Goal: Task Accomplishment & Management: Use online tool/utility

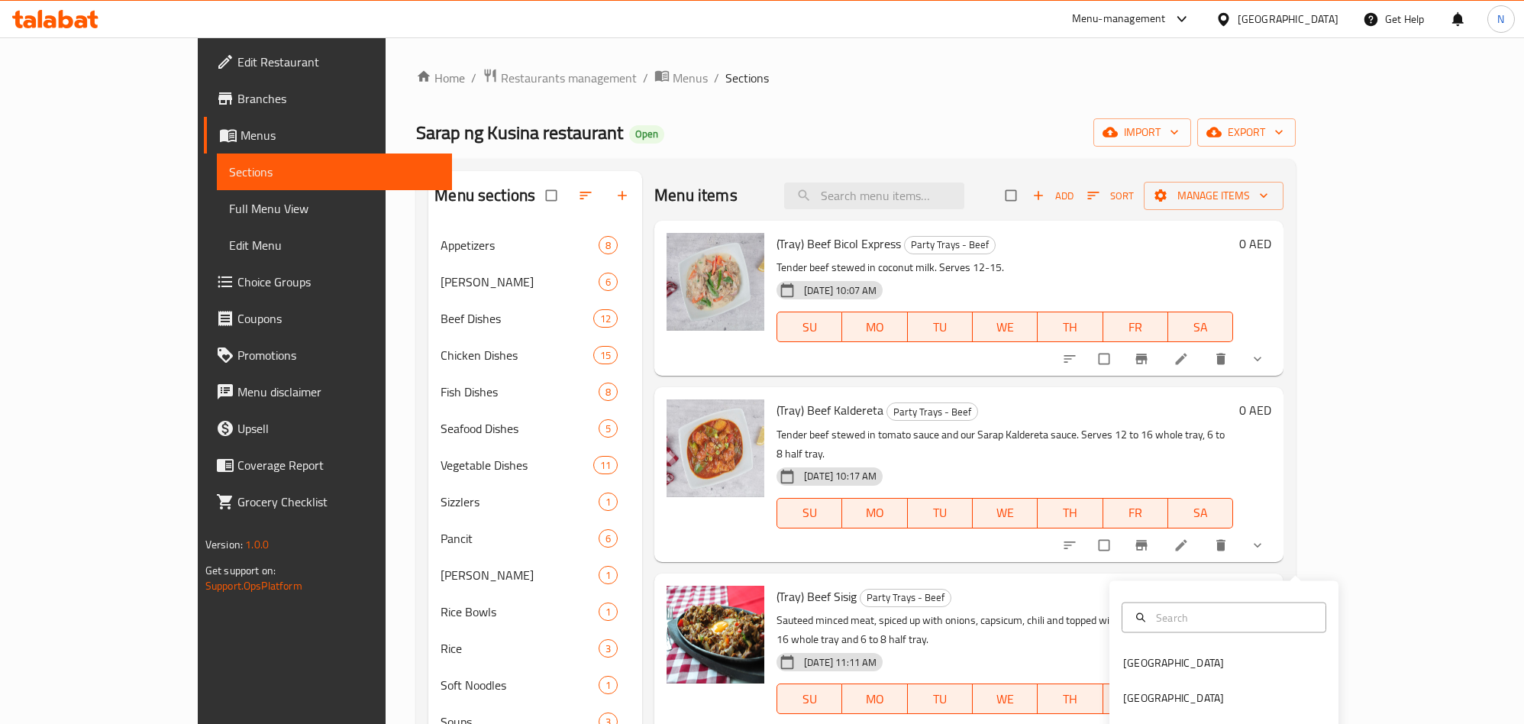
scroll to position [541, 0]
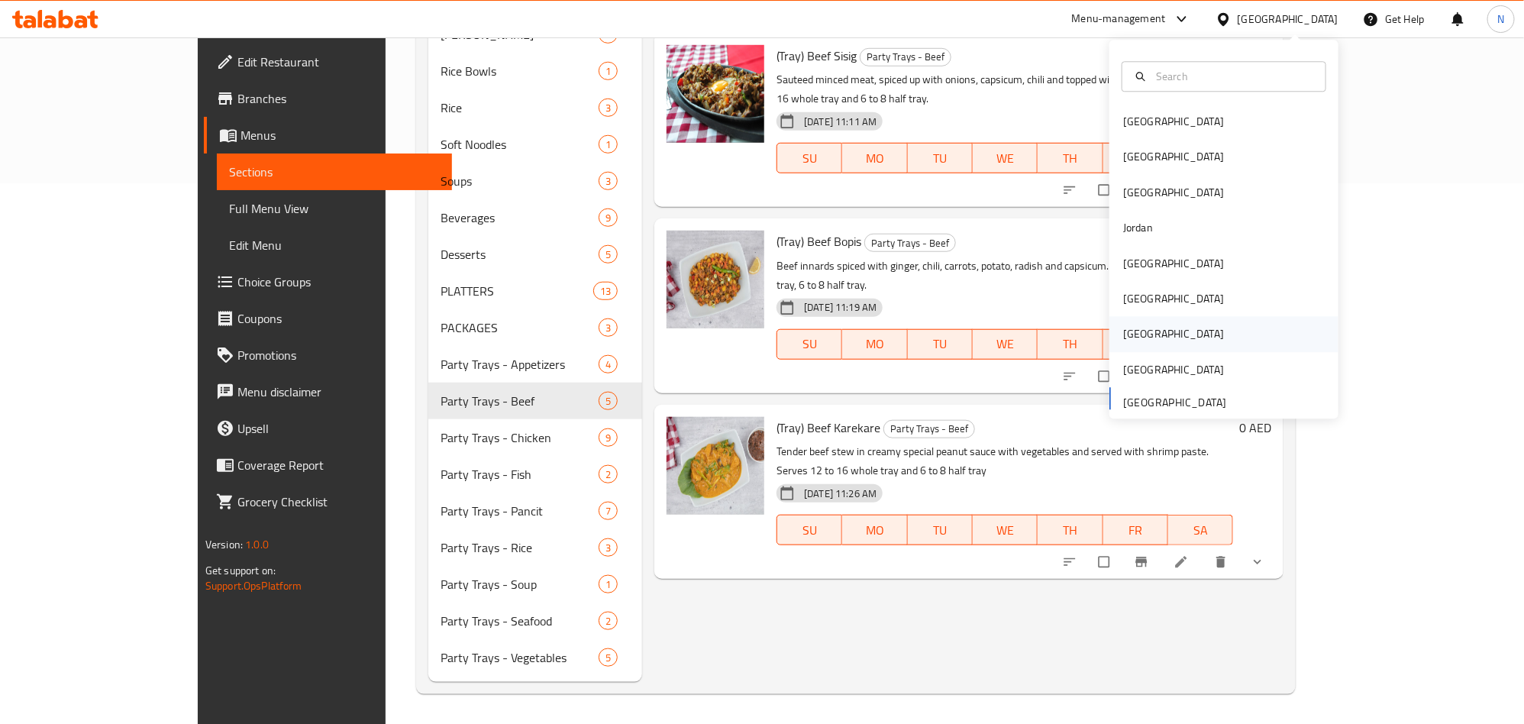
click at [1159, 340] on div "[GEOGRAPHIC_DATA]" at bounding box center [1224, 334] width 229 height 35
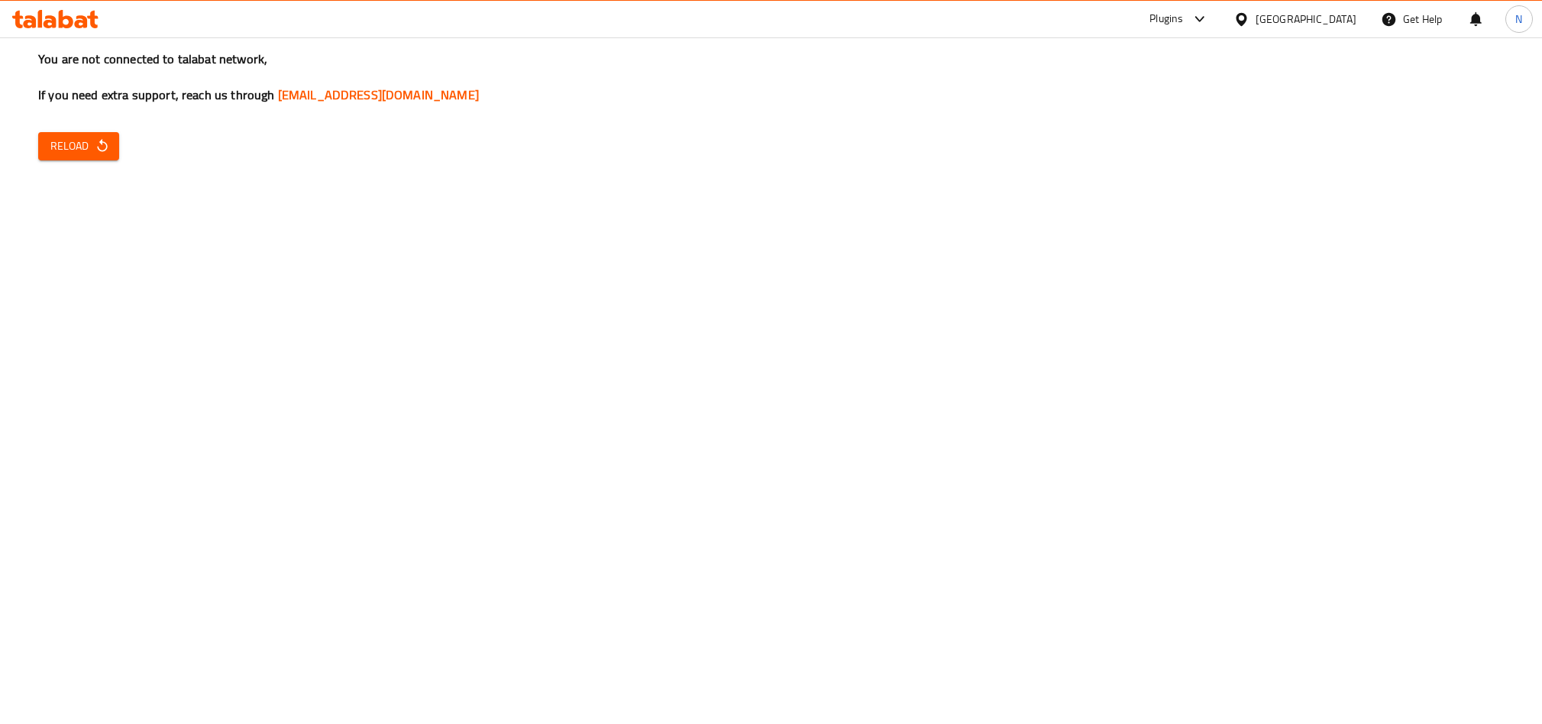
click at [95, 142] on icon "button" at bounding box center [102, 145] width 15 height 15
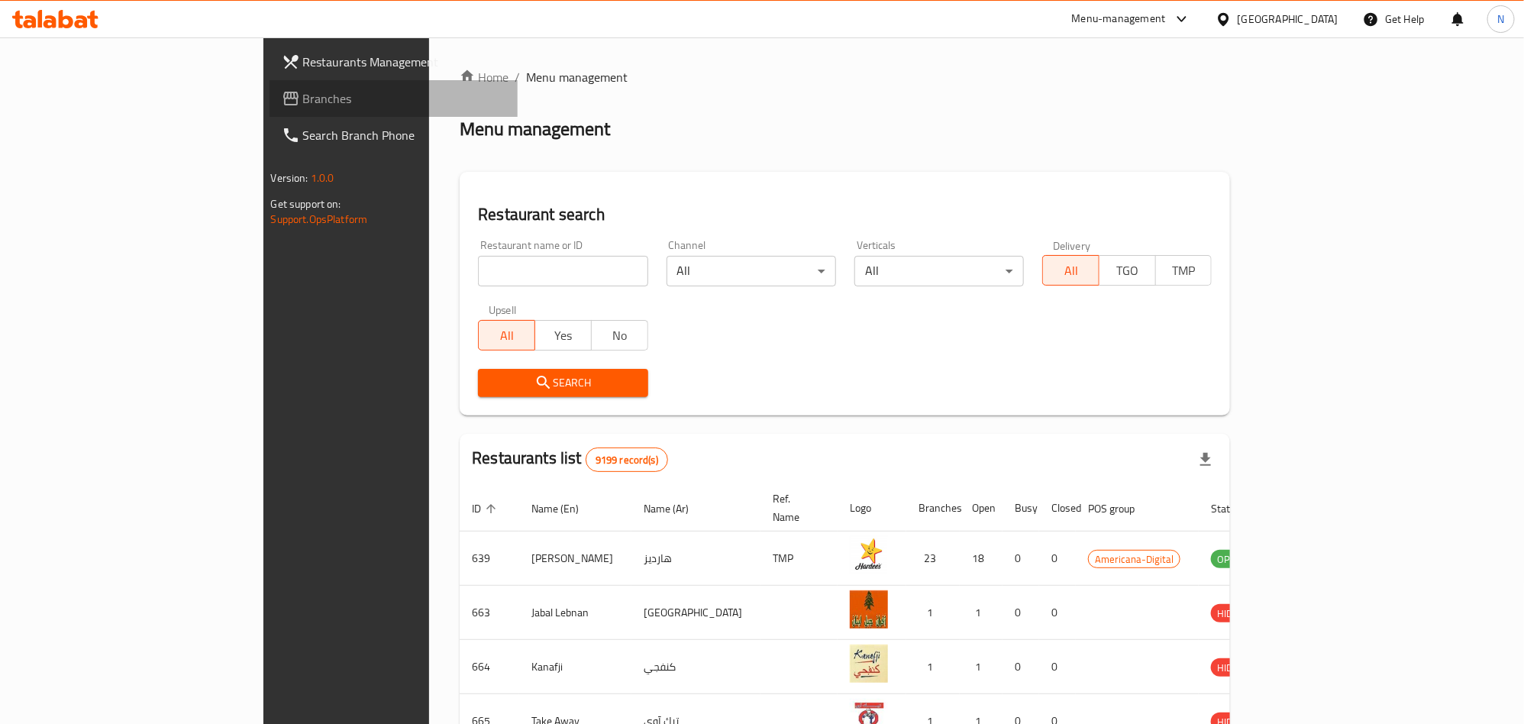
click at [303, 101] on span "Branches" at bounding box center [404, 98] width 202 height 18
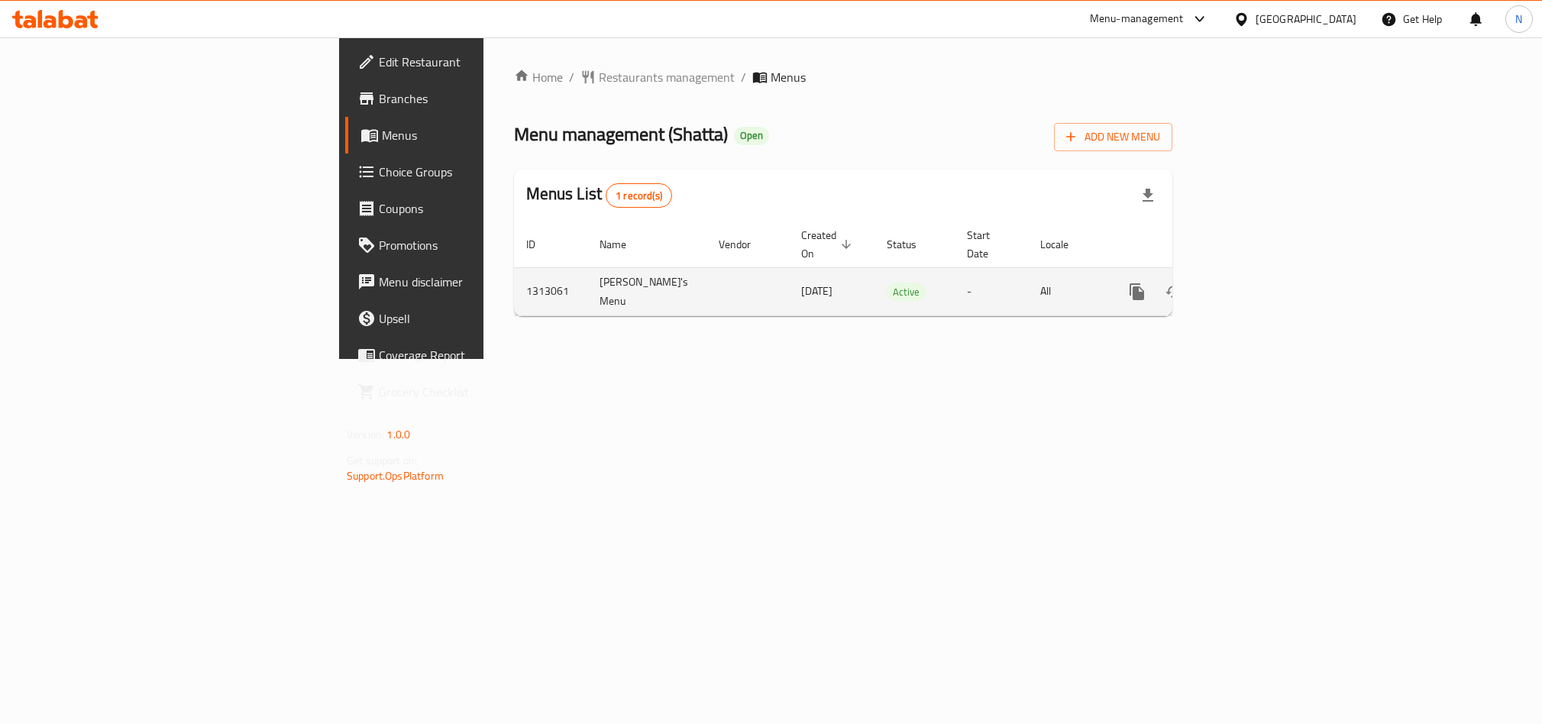
click at [1256, 283] on icon "enhanced table" at bounding box center [1247, 292] width 18 height 18
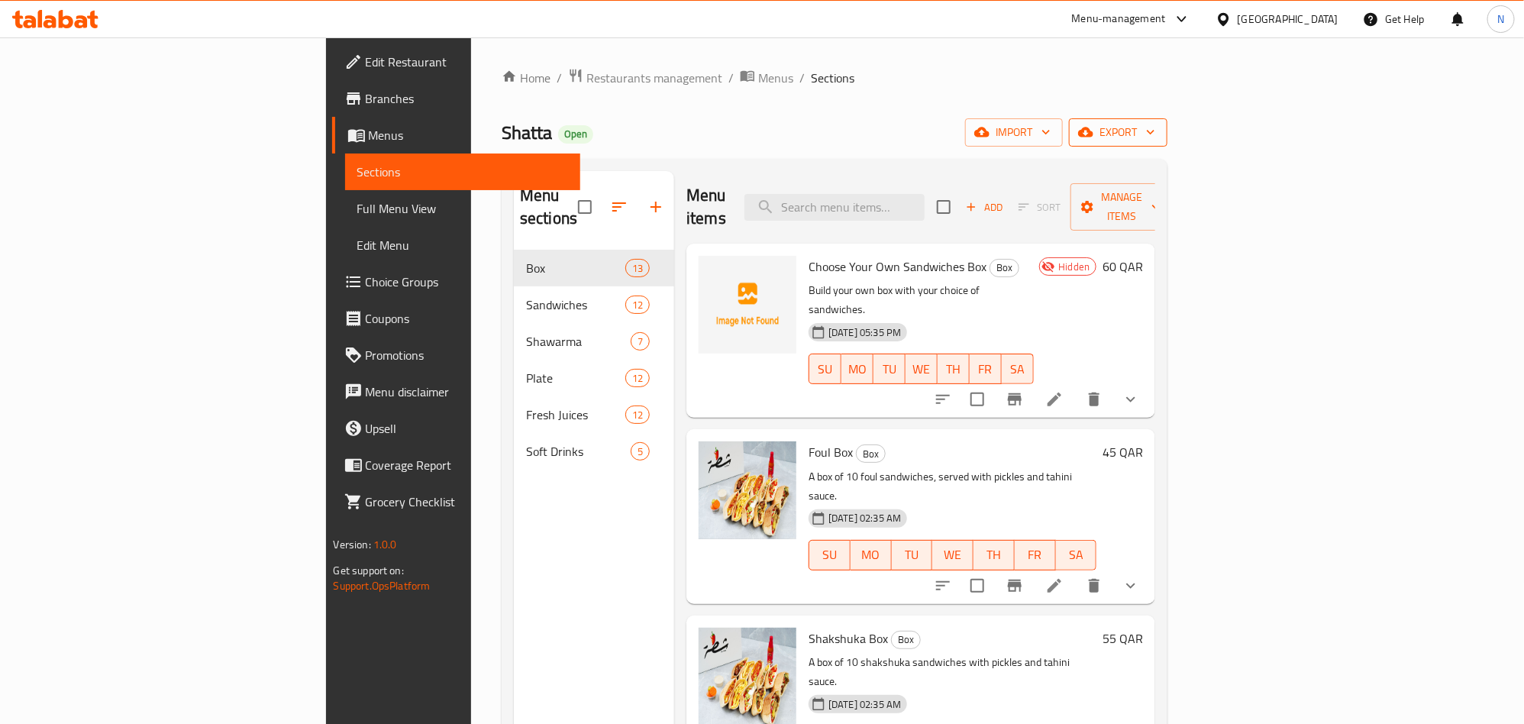
click at [1156, 129] on span "export" at bounding box center [1118, 132] width 74 height 19
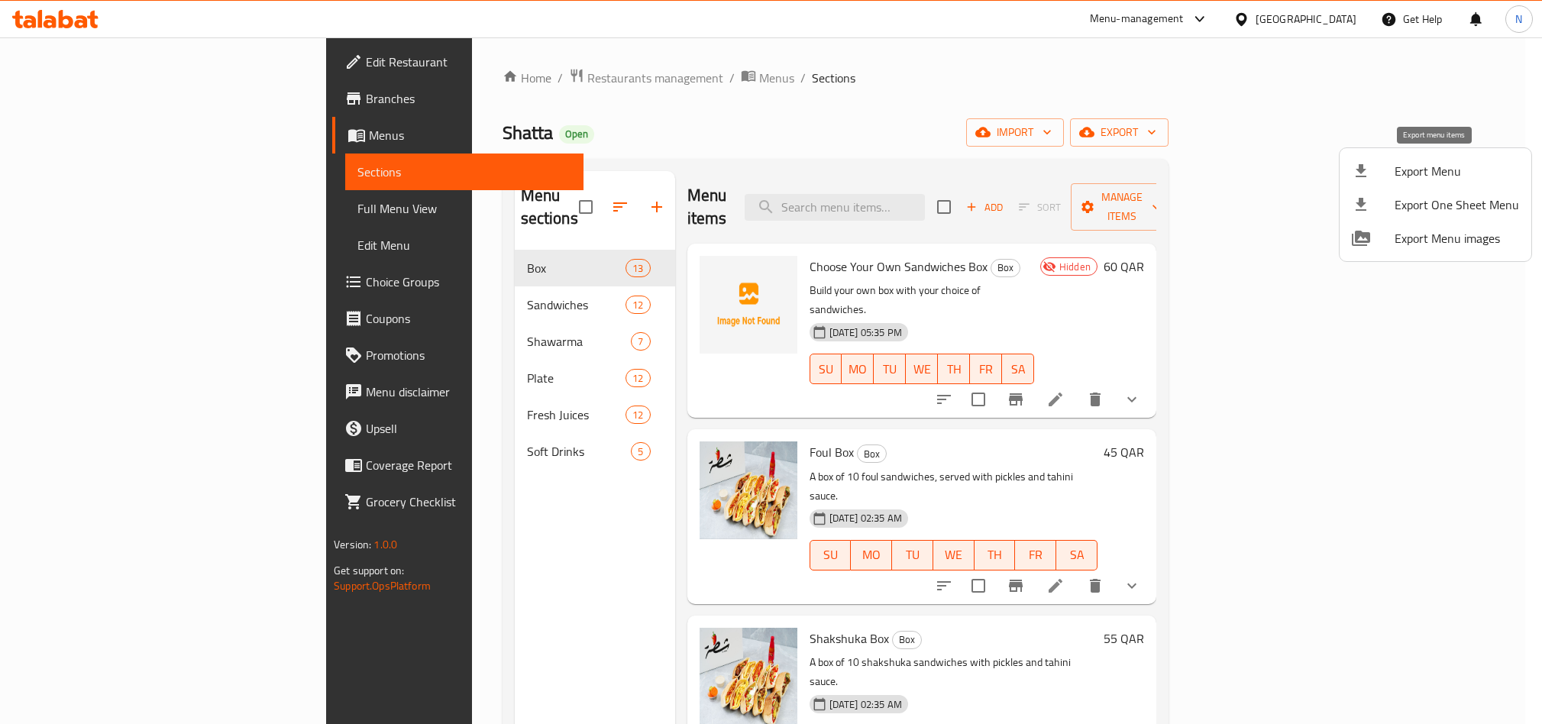
click at [1391, 167] on div at bounding box center [1373, 171] width 43 height 18
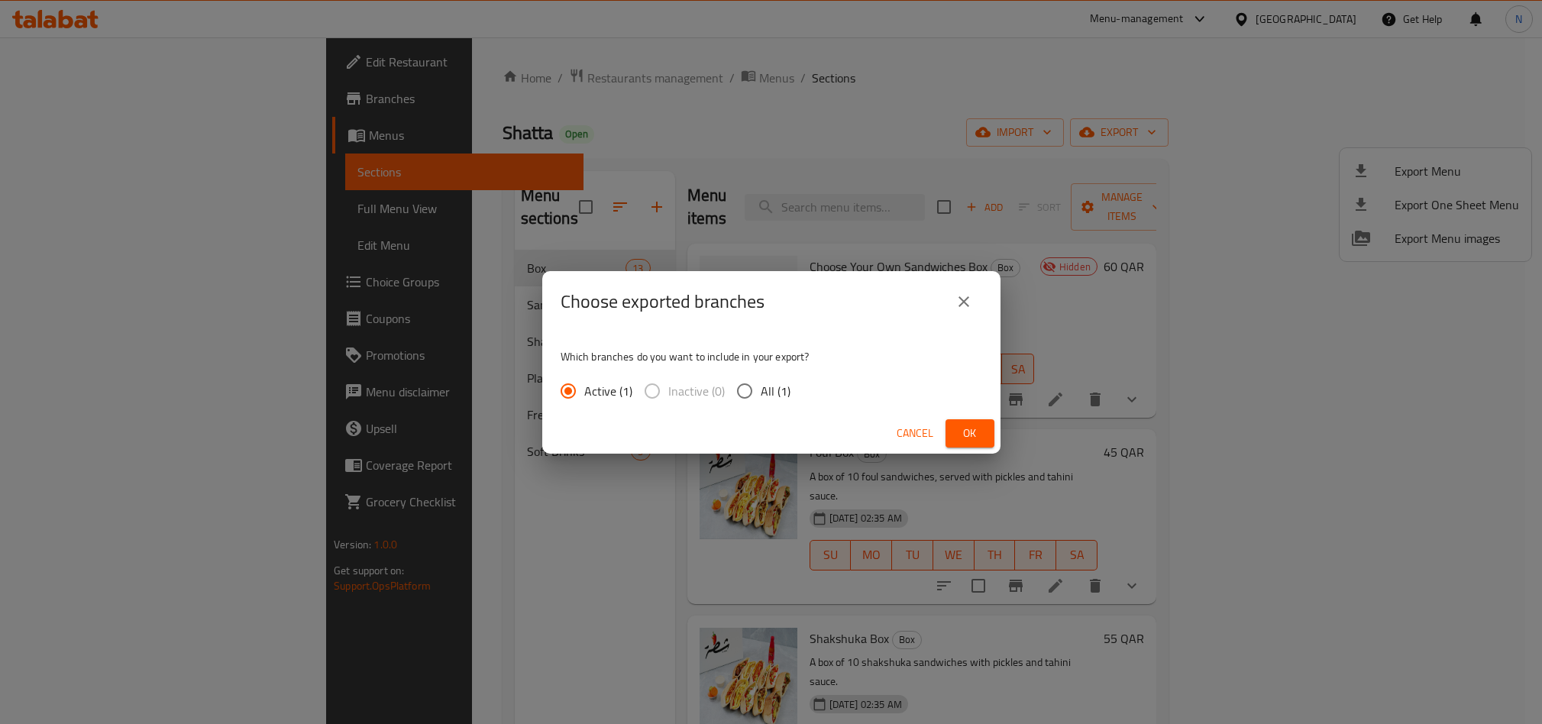
click at [758, 392] on input "All (1)" at bounding box center [745, 391] width 32 height 32
radio input "true"
click at [970, 435] on span "Ok" at bounding box center [970, 433] width 24 height 19
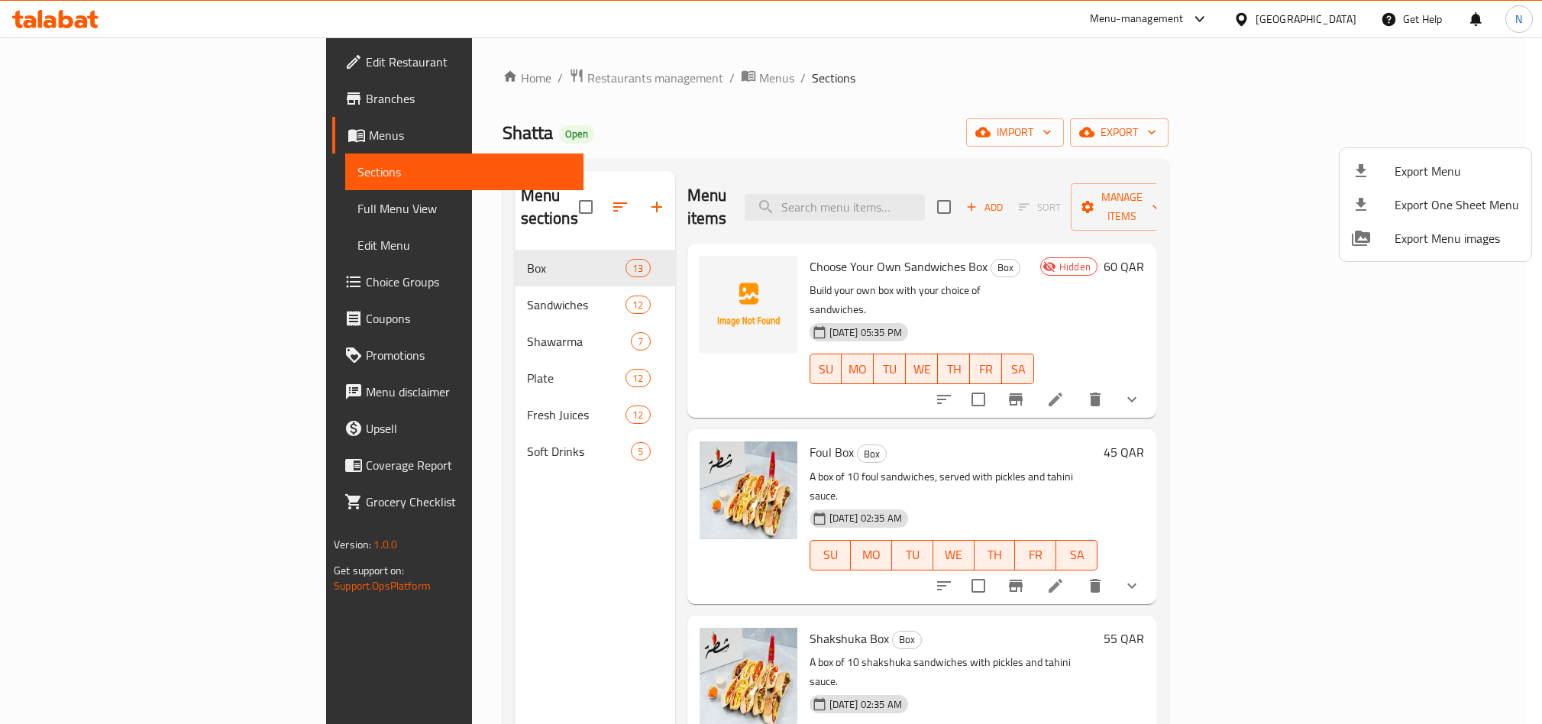
click at [694, 113] on div at bounding box center [771, 362] width 1542 height 724
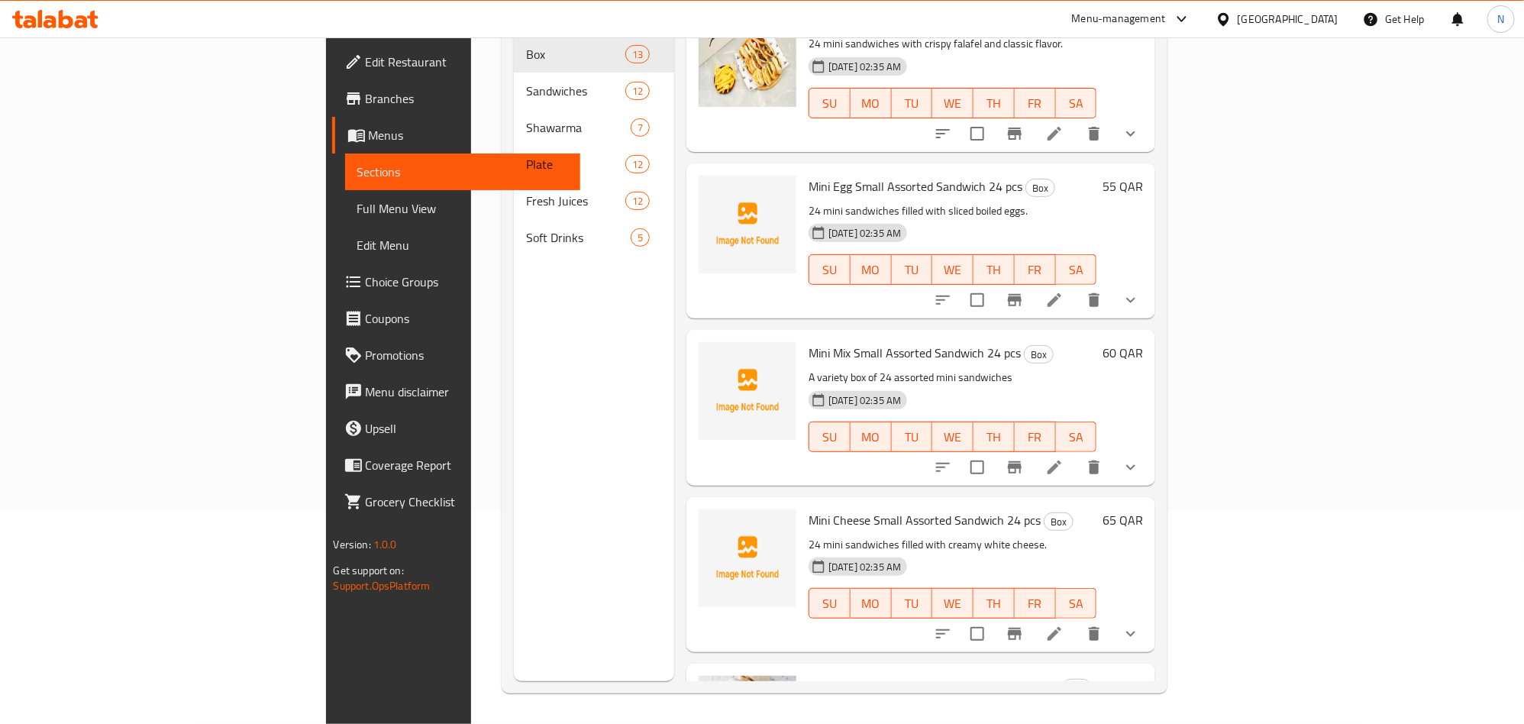
scroll to position [1482, 0]
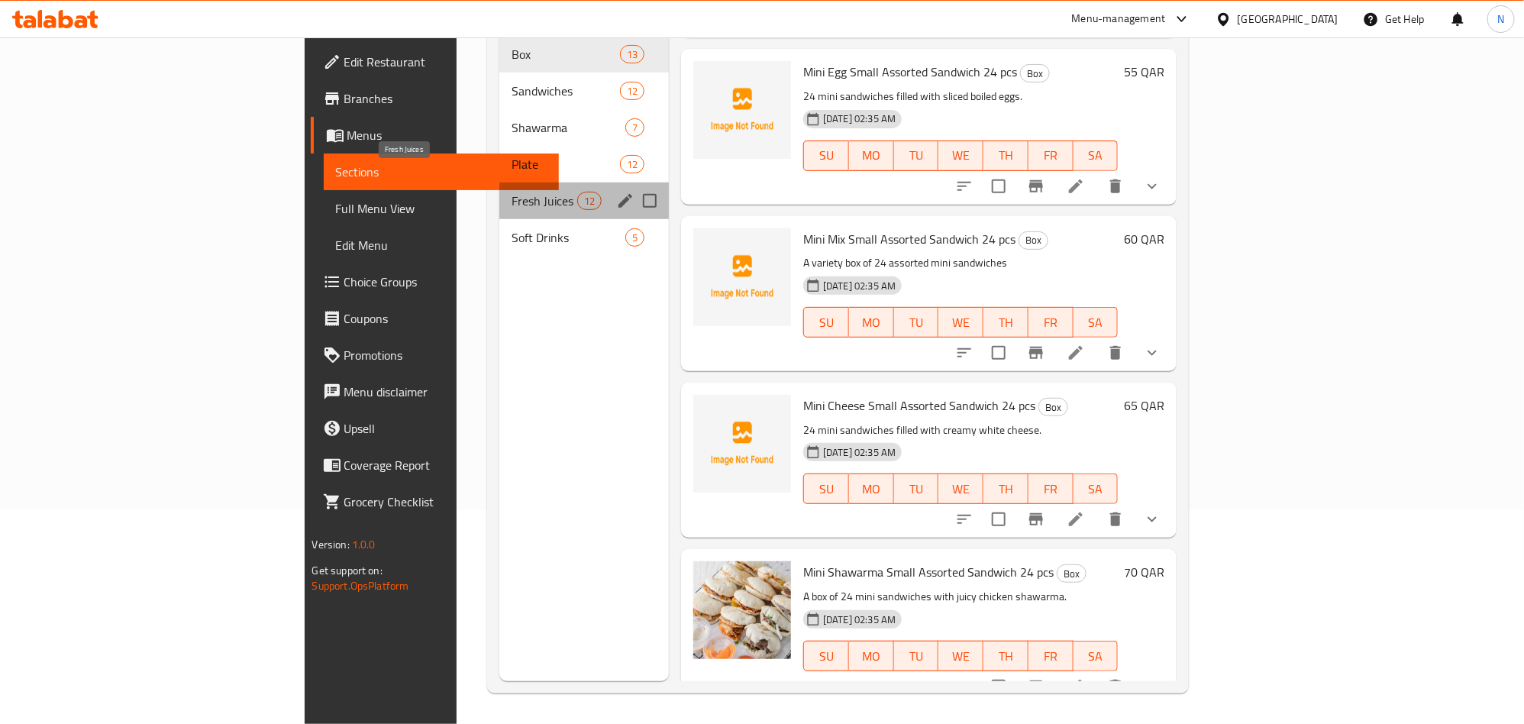
click at [512, 192] on span "Fresh Juices" at bounding box center [544, 201] width 65 height 18
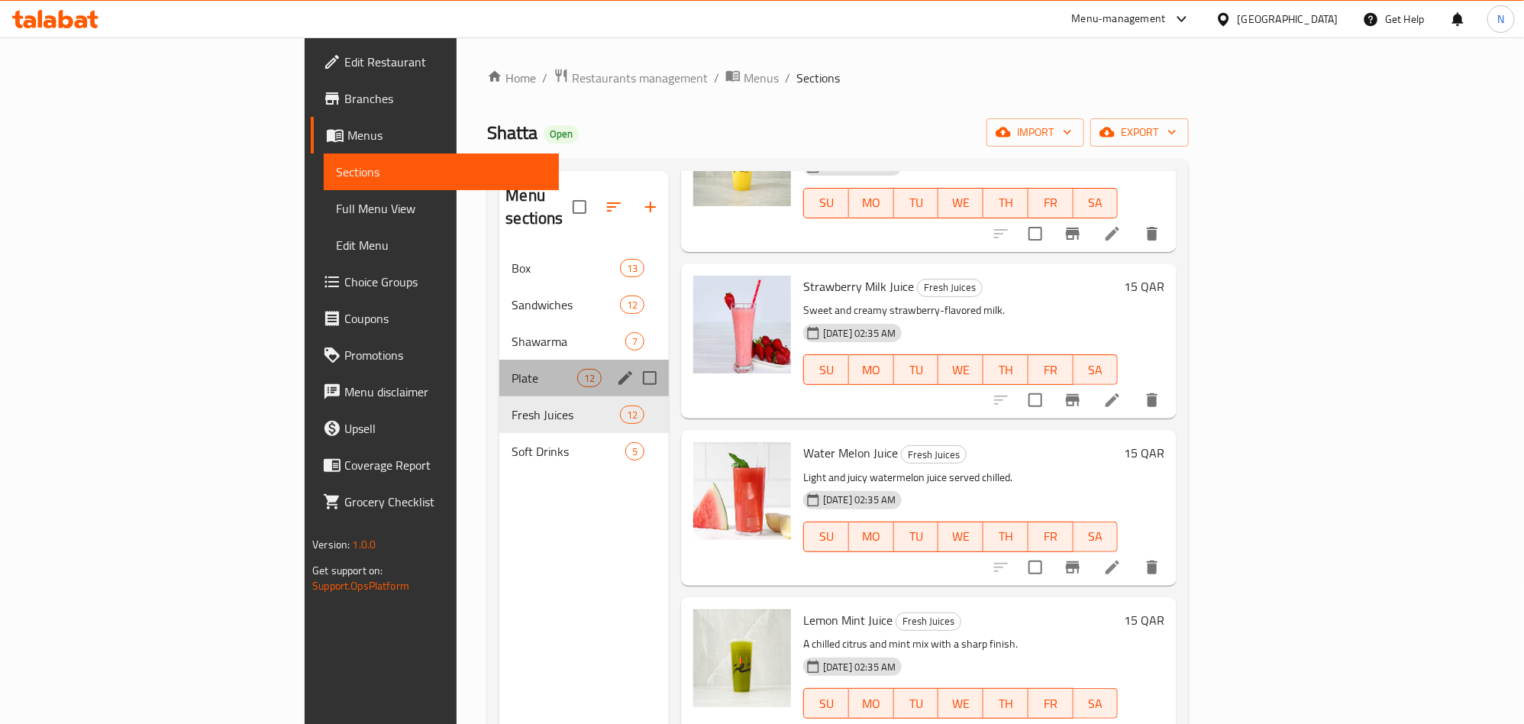
click at [499, 360] on div "Plate 12" at bounding box center [584, 378] width 170 height 37
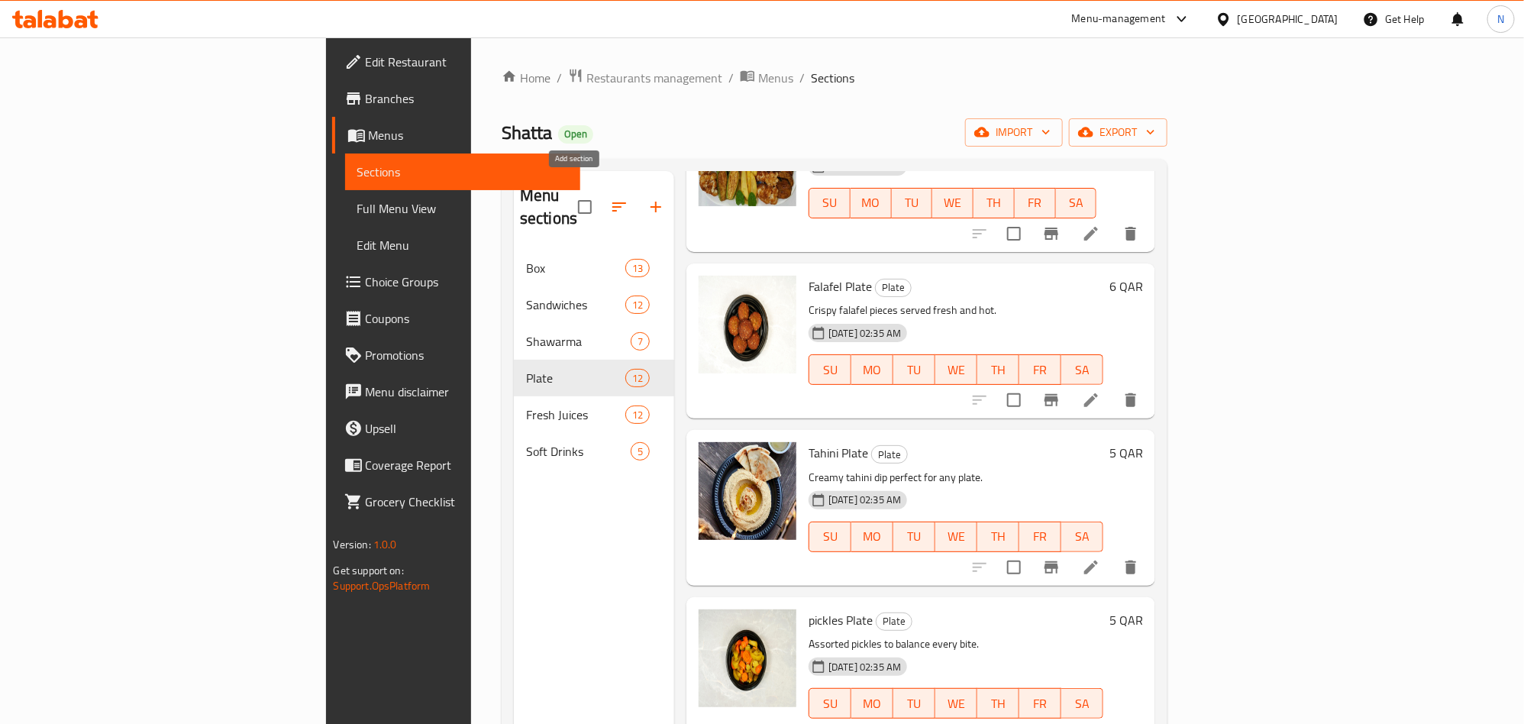
click at [647, 198] on icon "button" at bounding box center [656, 207] width 18 height 18
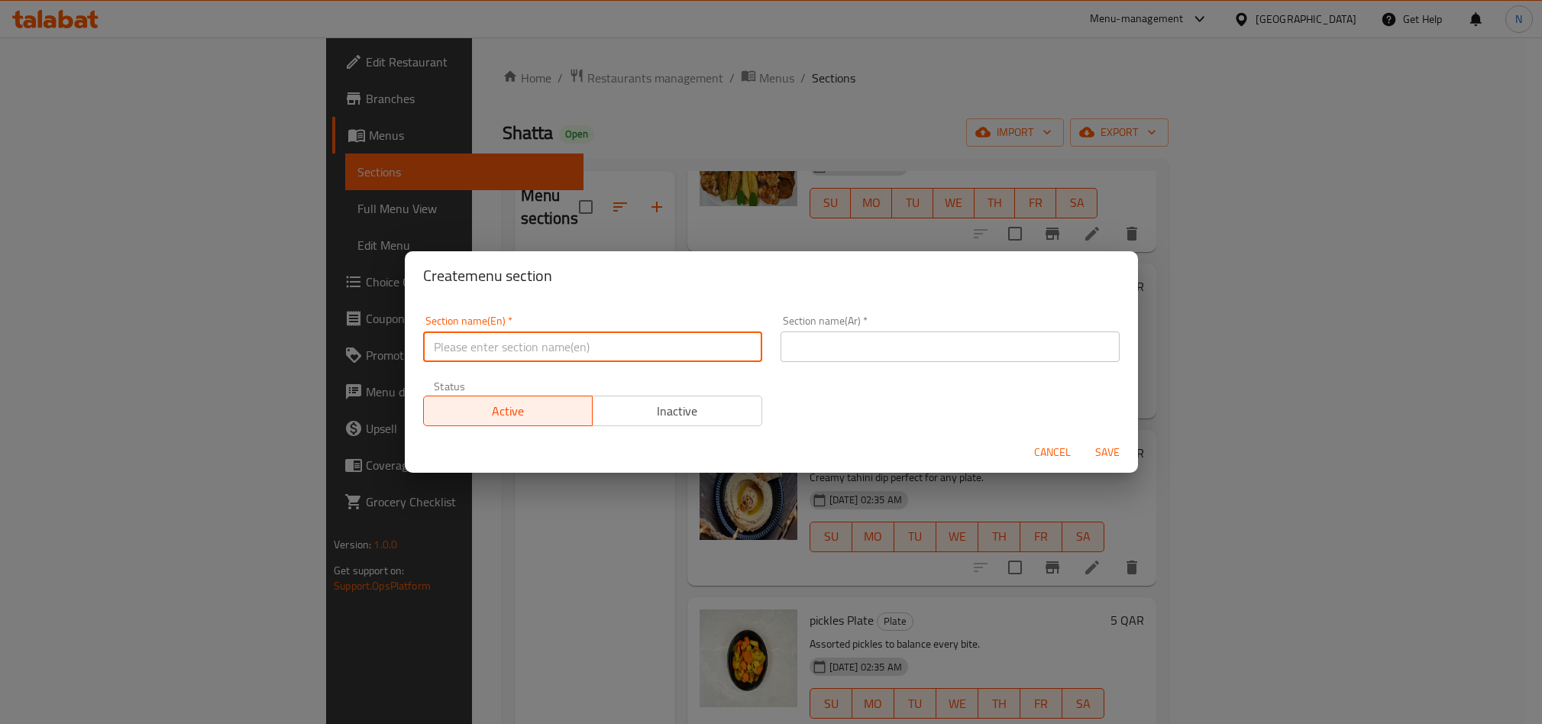
drag, startPoint x: 589, startPoint y: 360, endPoint x: 577, endPoint y: 362, distance: 11.7
click at [580, 362] on div "Section name(En)   * Section name(En) *" at bounding box center [592, 338] width 357 height 65
type input "سش"
click at [571, 358] on input "سش" at bounding box center [592, 346] width 339 height 31
click at [569, 358] on input "سش" at bounding box center [592, 346] width 339 height 31
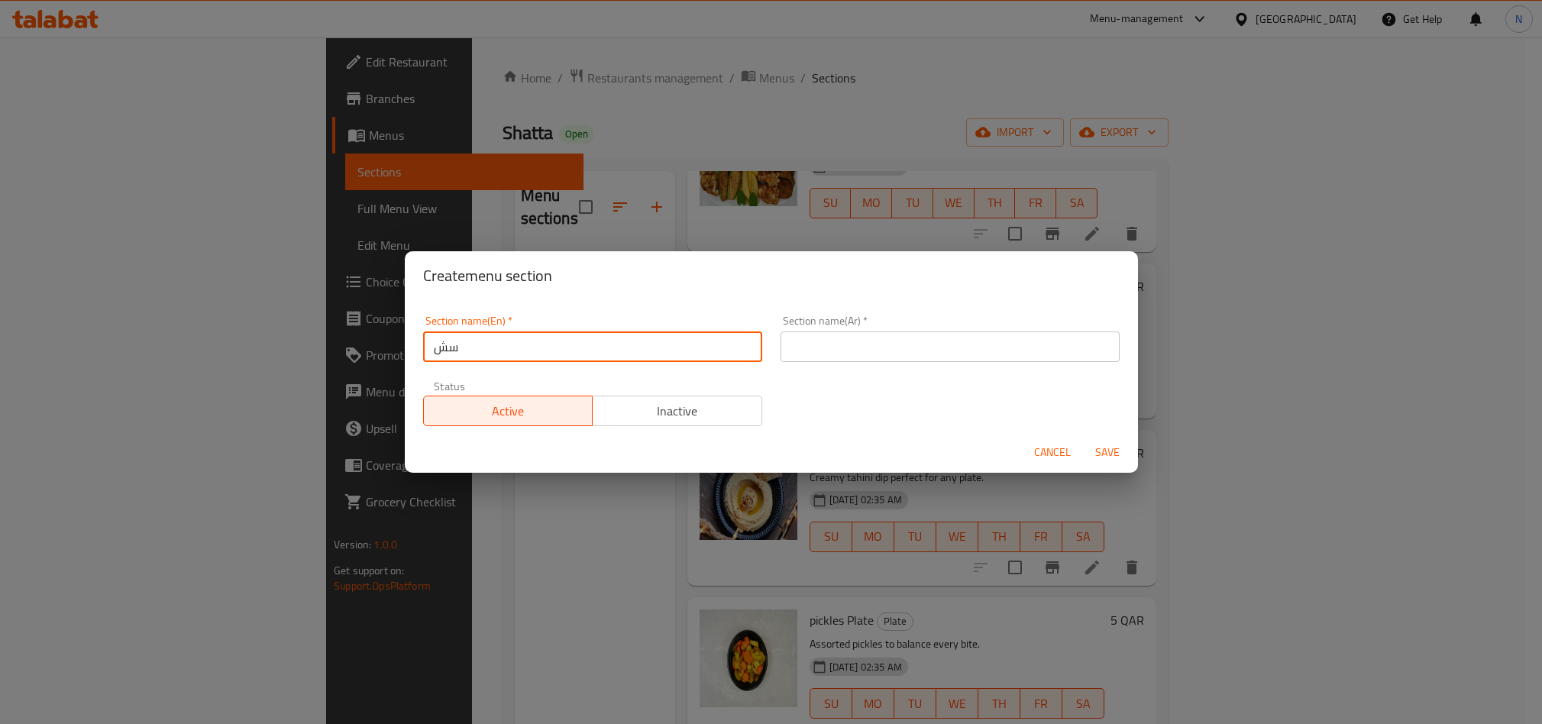
click at [568, 358] on input "سش" at bounding box center [592, 346] width 339 height 31
click at [615, 351] on input "sauce" at bounding box center [592, 346] width 339 height 31
type input "Sauce"
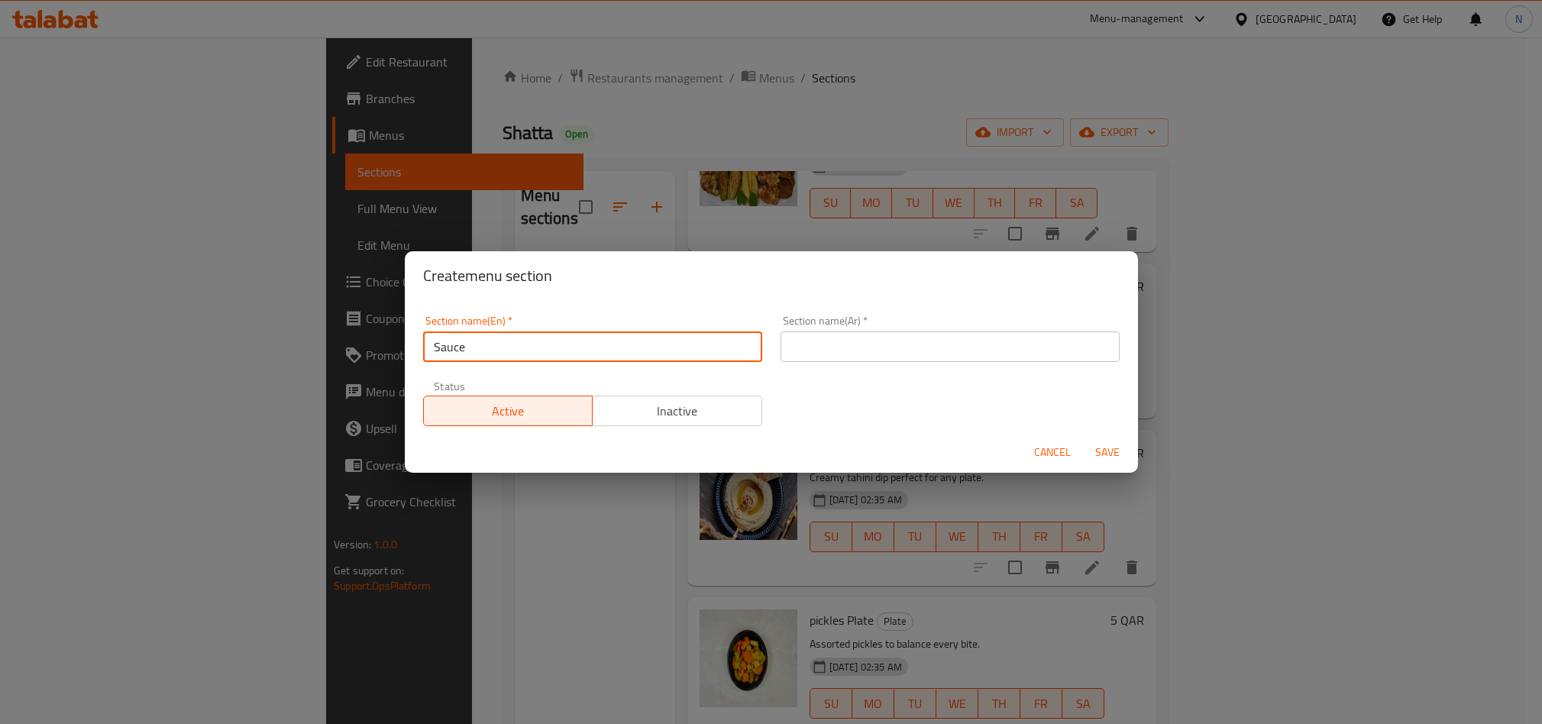
click at [851, 348] on input "text" at bounding box center [950, 346] width 339 height 31
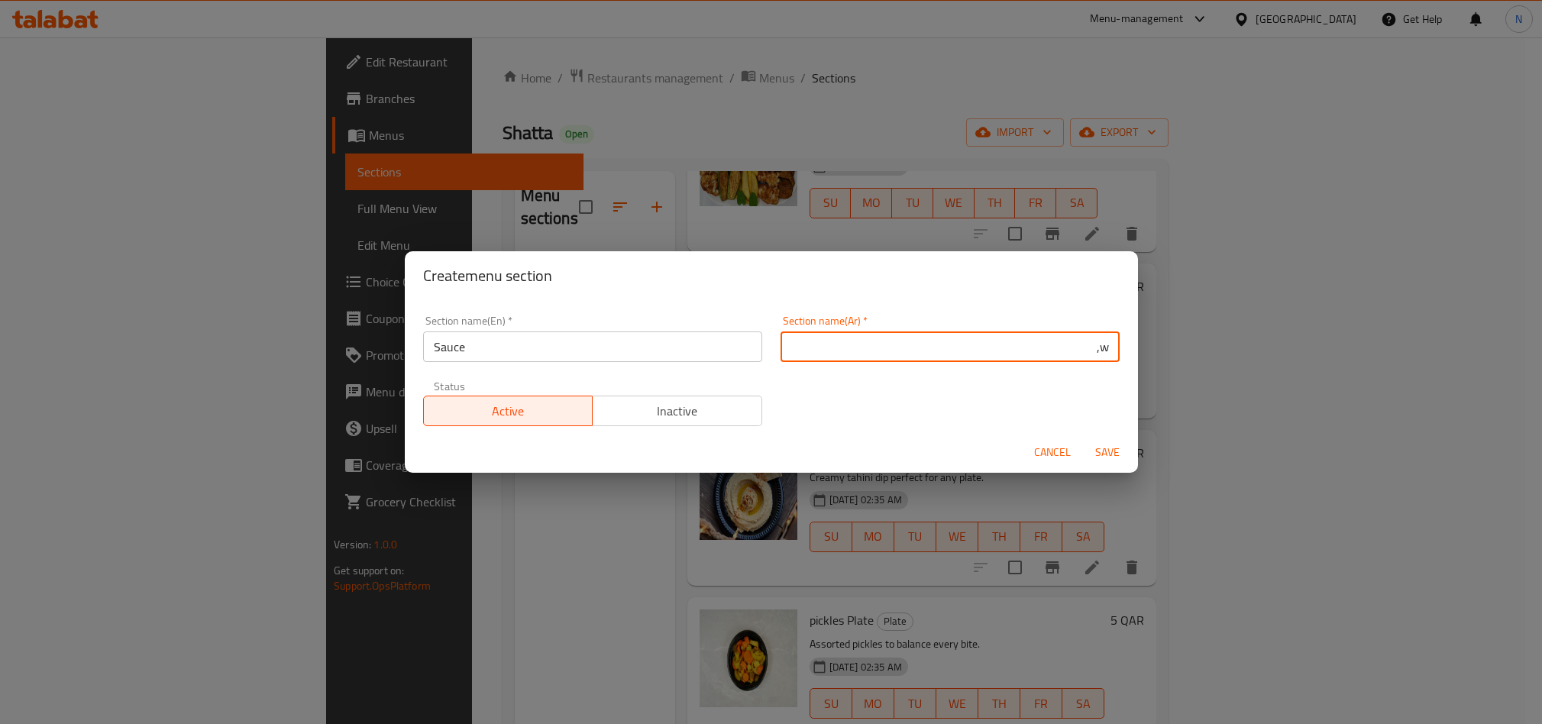
type input "w"
click at [917, 342] on input "ضو" at bounding box center [950, 346] width 339 height 31
type input "صوص"
click at [1112, 441] on button "Save" at bounding box center [1107, 452] width 49 height 28
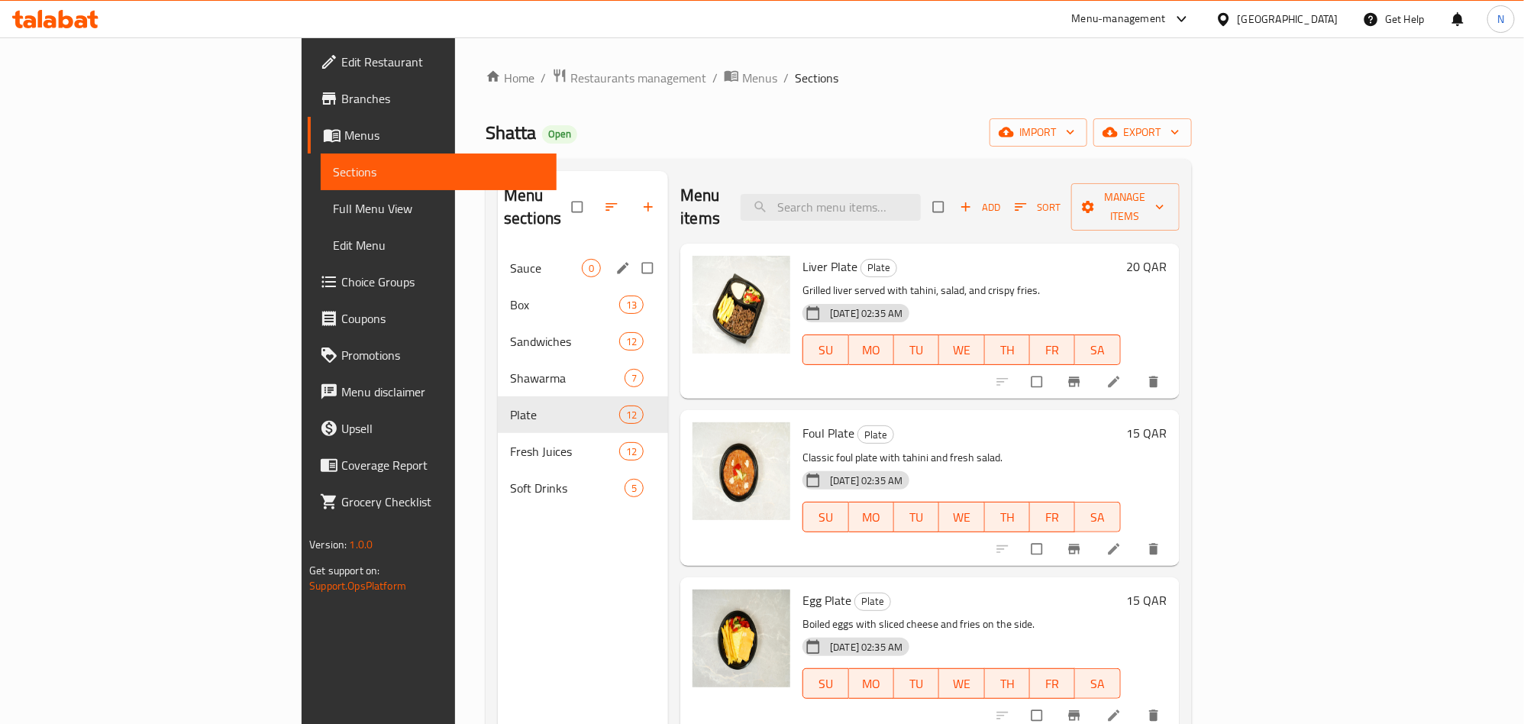
click at [510, 259] on span "Sauce" at bounding box center [546, 268] width 72 height 18
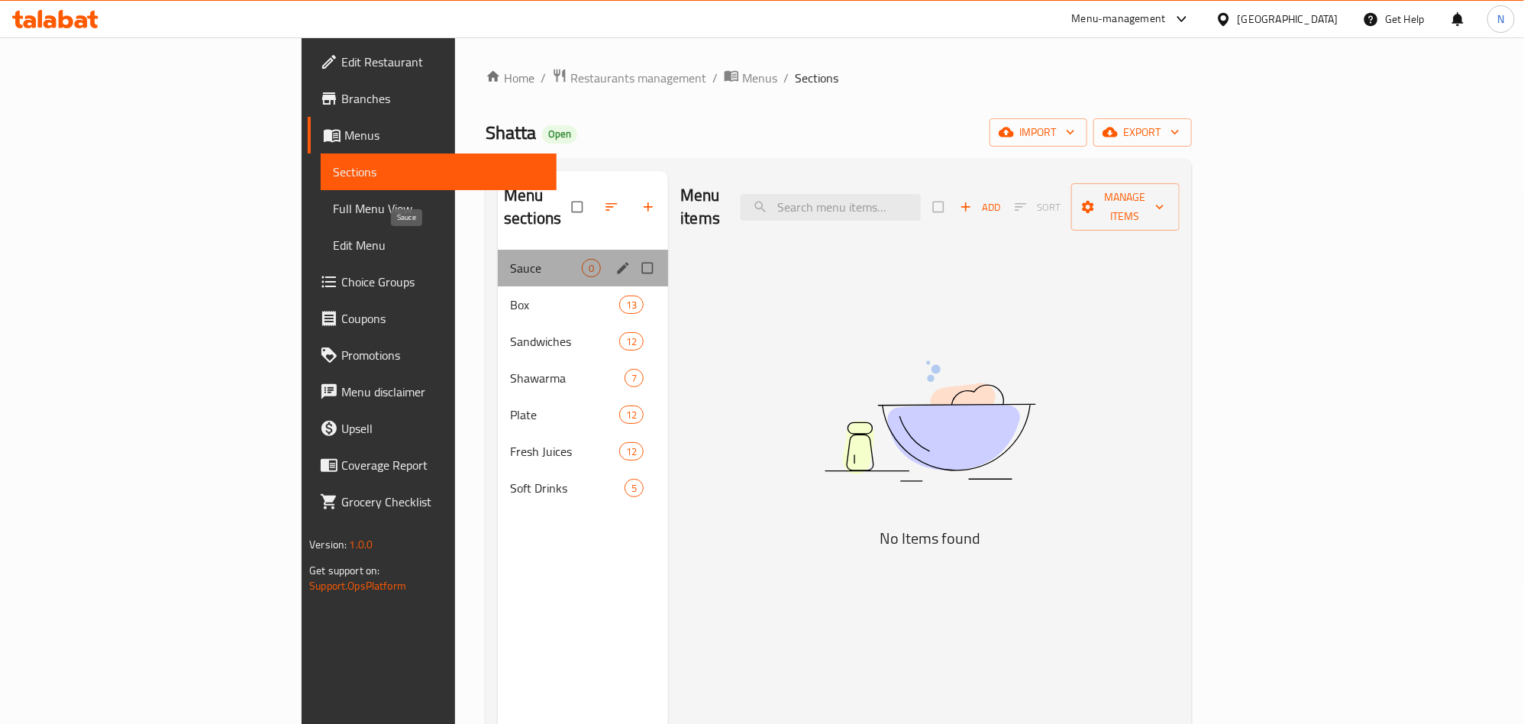
click at [510, 259] on span "Sauce" at bounding box center [546, 268] width 72 height 18
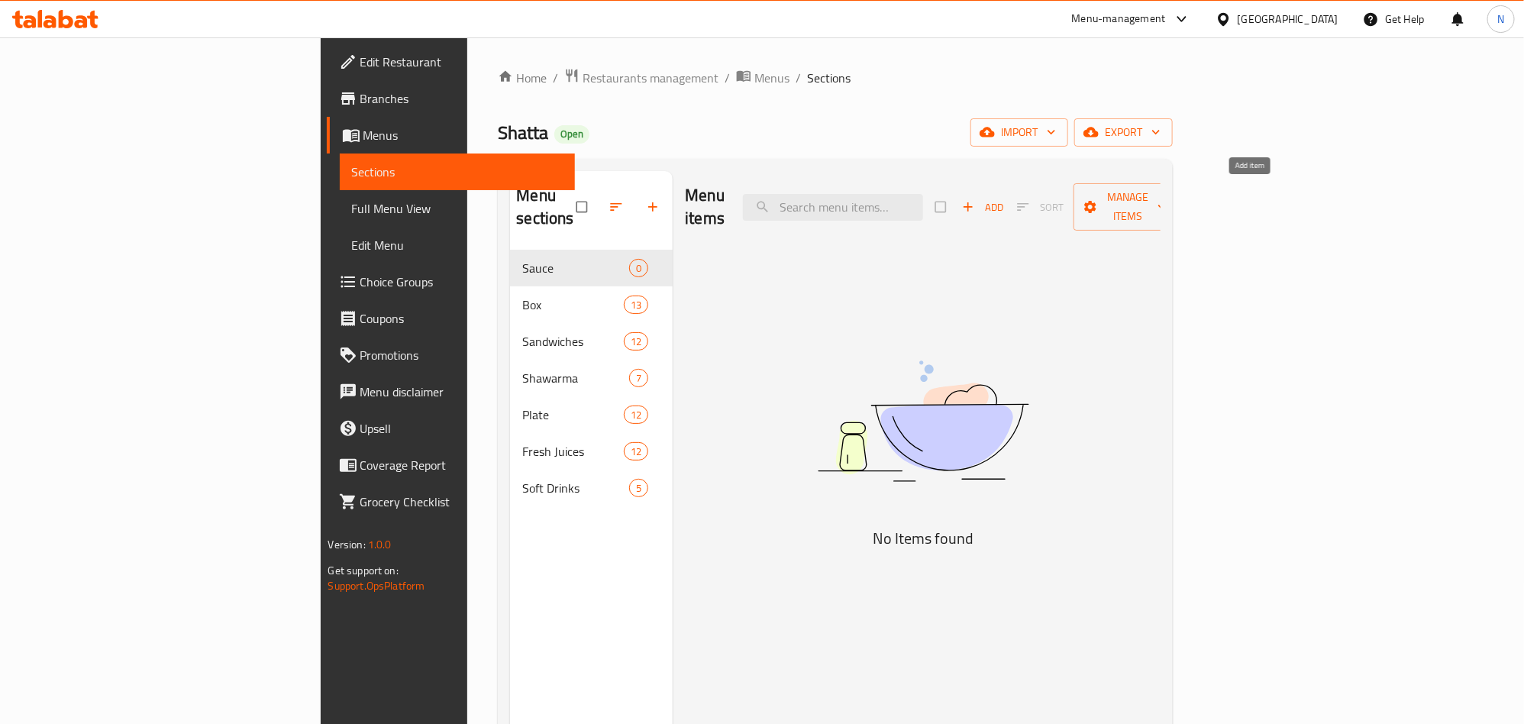
click at [1004, 199] on span "Add" at bounding box center [982, 208] width 41 height 18
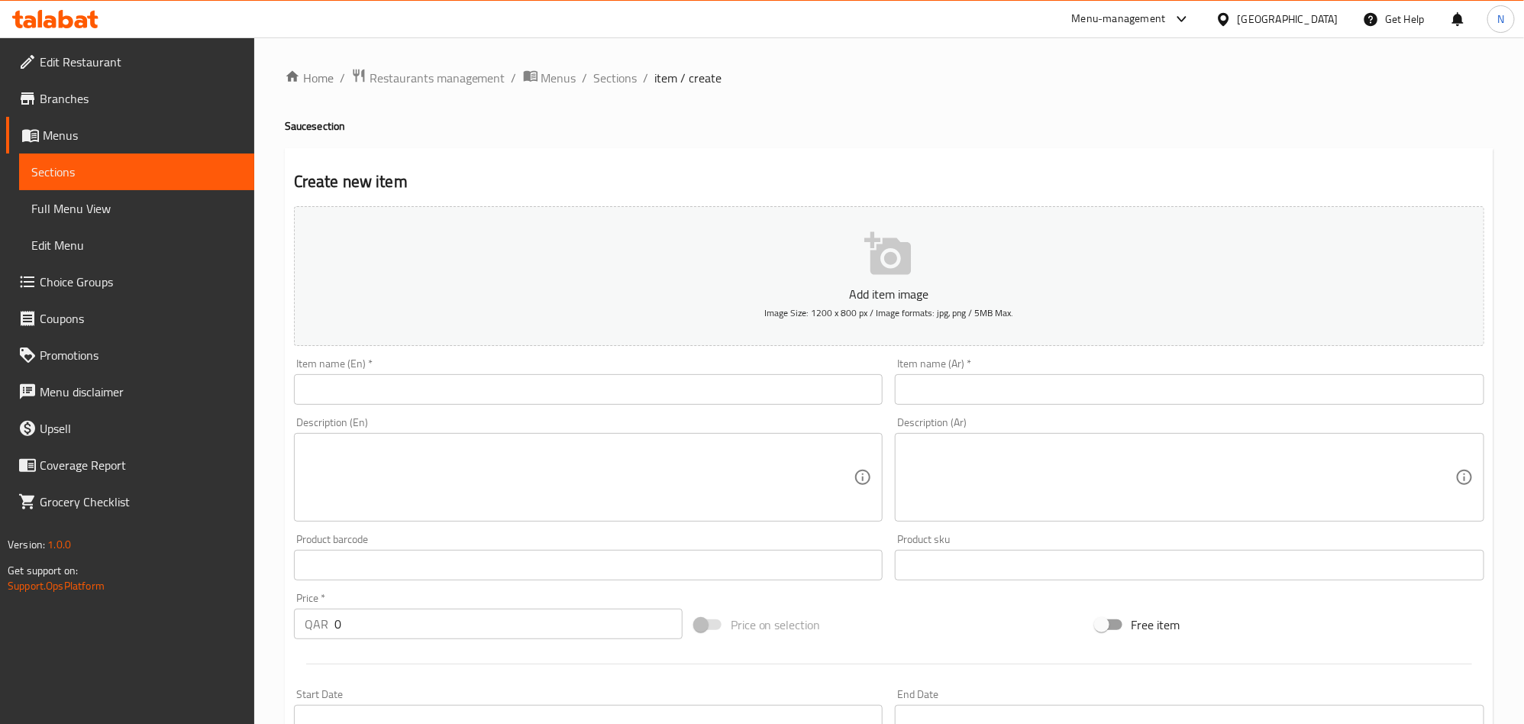
click at [457, 393] on input "text" at bounding box center [589, 389] width 590 height 31
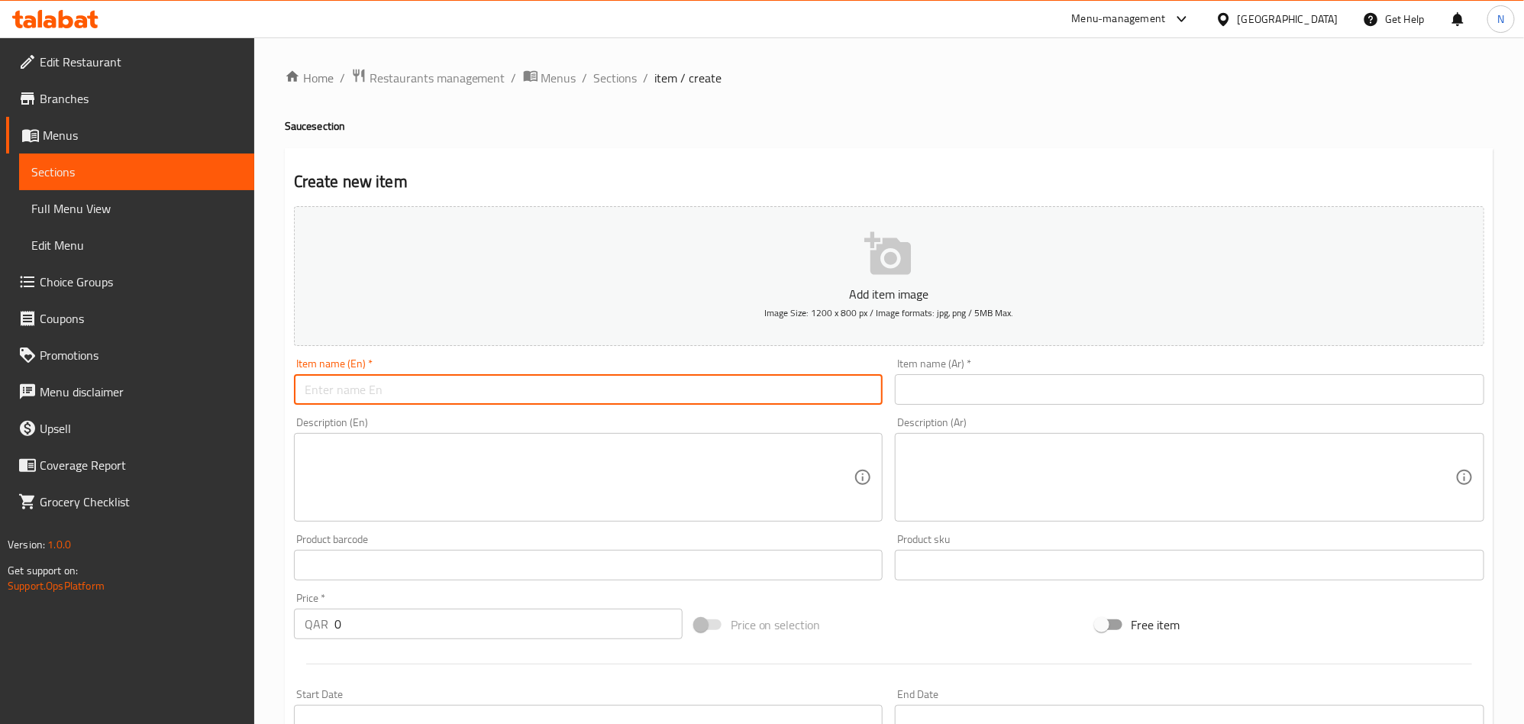
paste input "Hot Sauce"
type input "Hot Sauce"
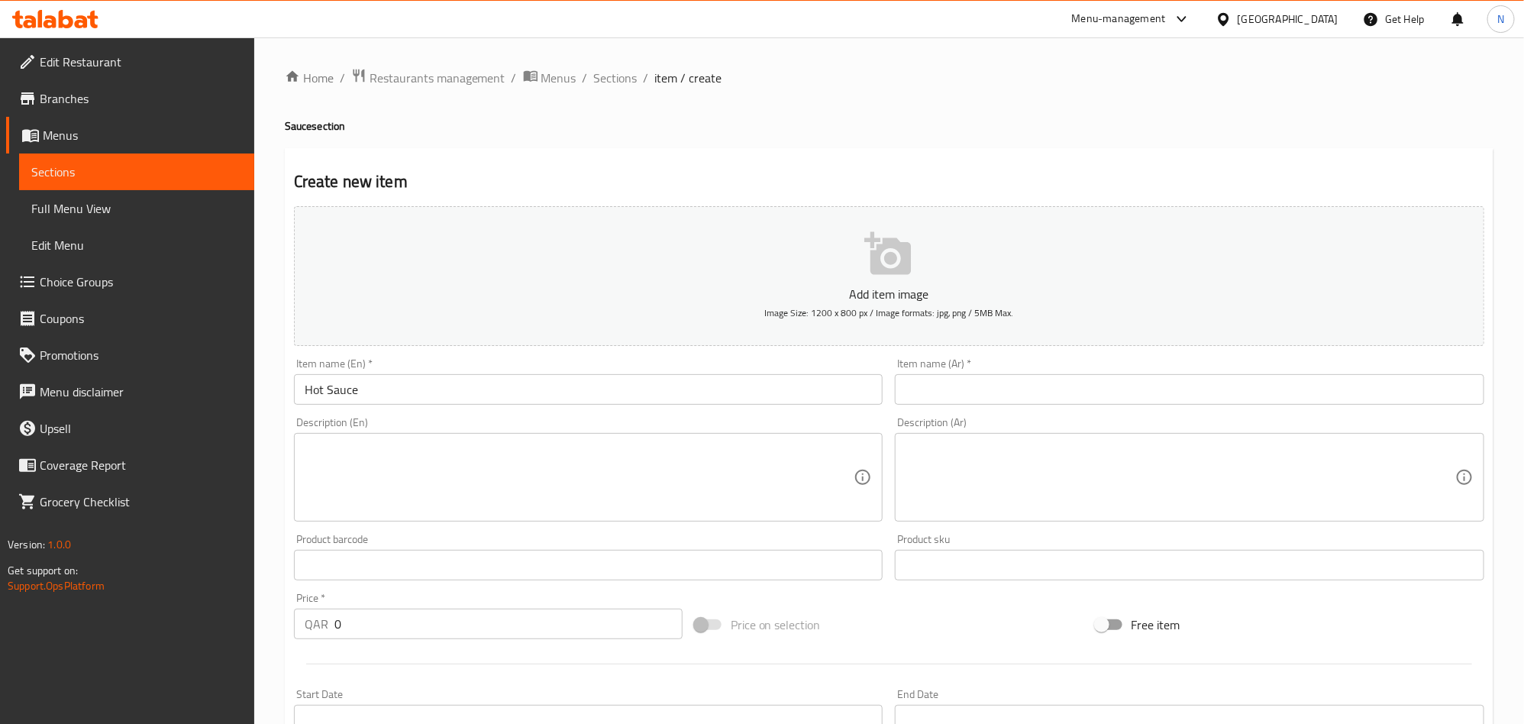
drag, startPoint x: 1094, startPoint y: 397, endPoint x: 1059, endPoint y: 406, distance: 36.3
click at [1094, 399] on input "text" at bounding box center [1190, 389] width 590 height 31
paste input "صوص حار"
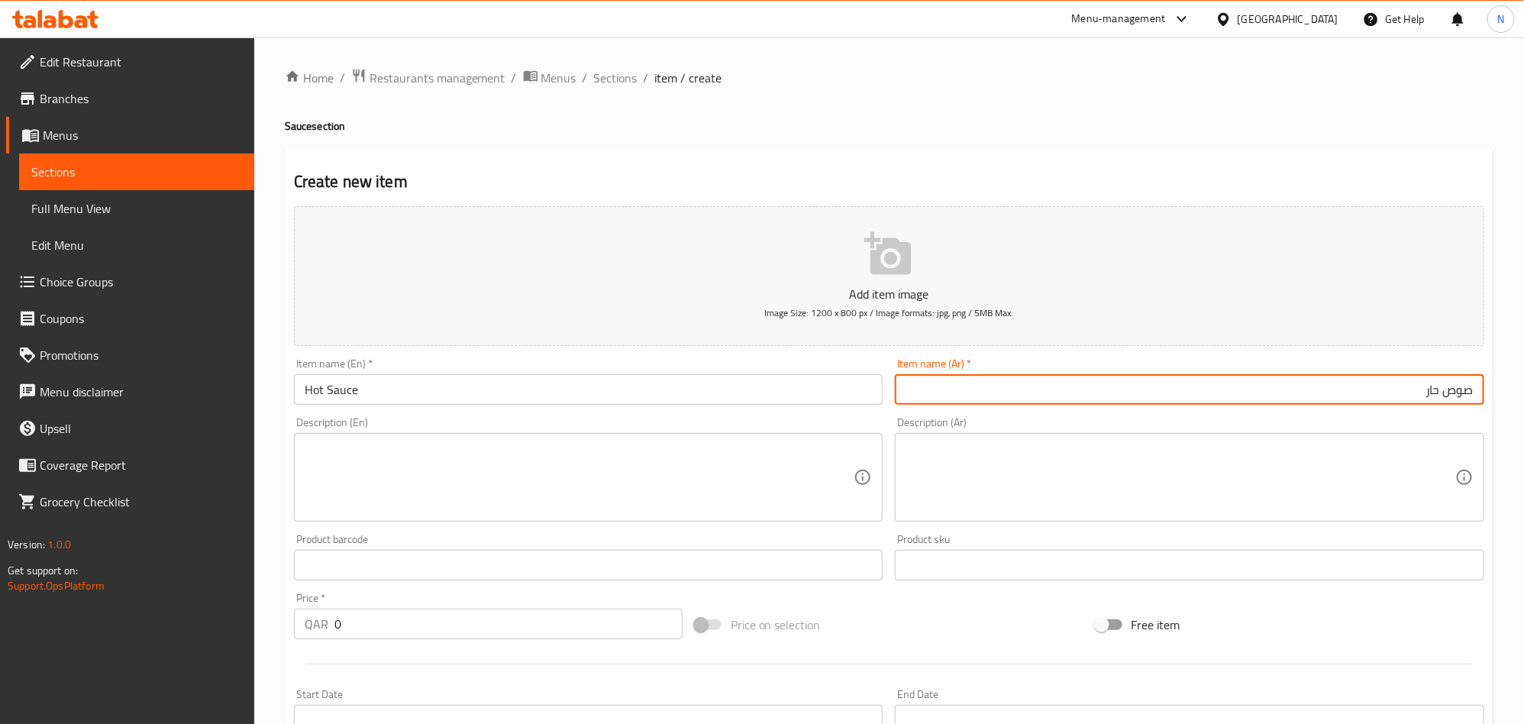
type input "صوص حار"
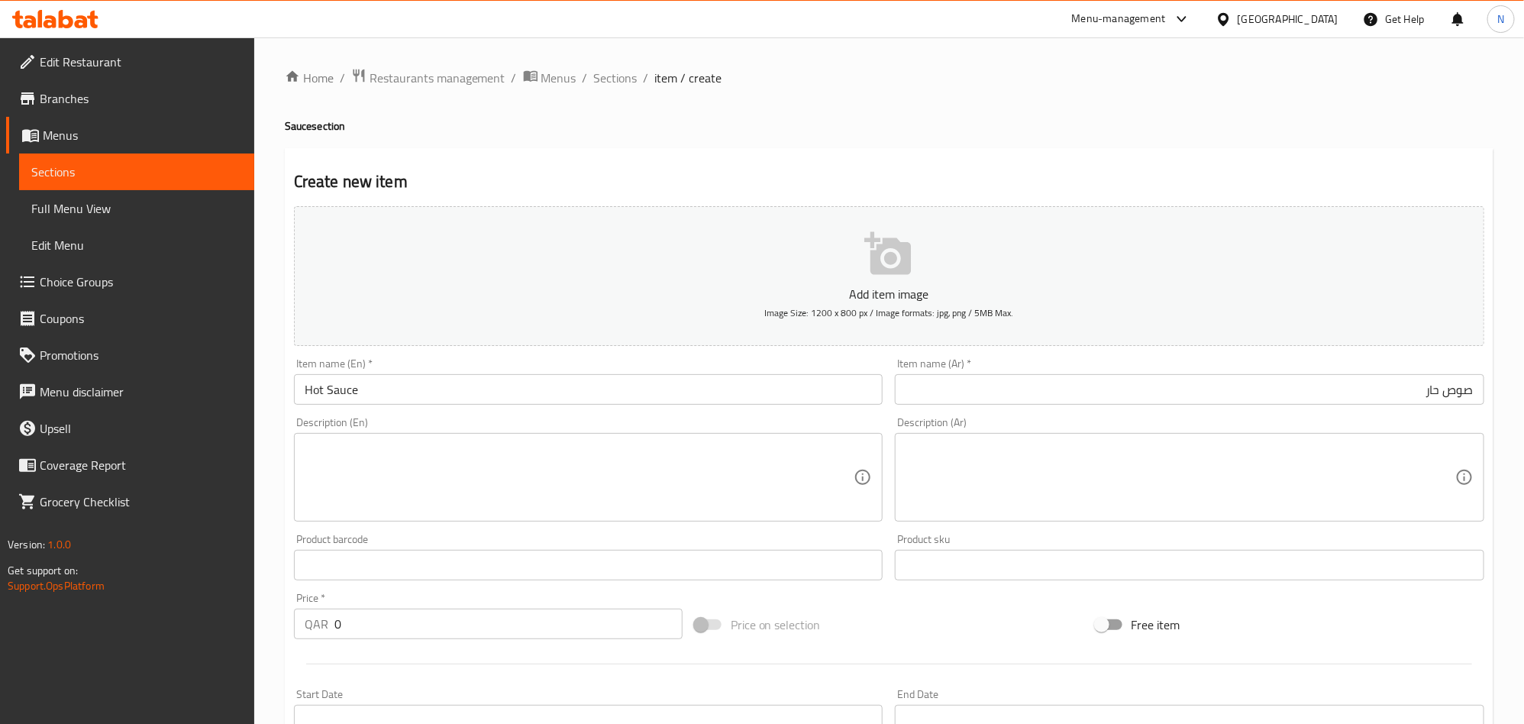
click at [363, 467] on textarea at bounding box center [580, 477] width 550 height 73
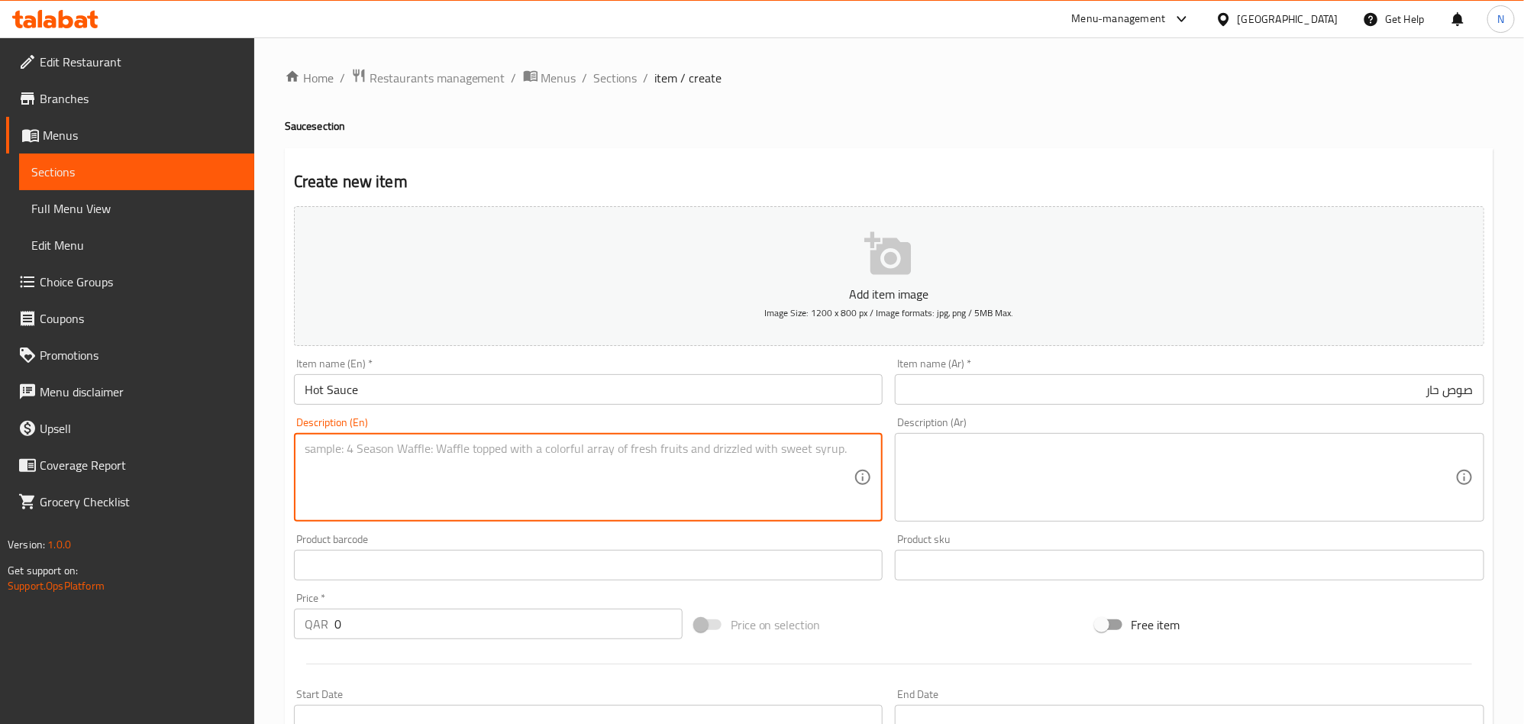
paste textarea "Bold and fiery red hot sauce that adds the perfect spicy kick to any sandwich o…"
click at [376, 457] on textarea "Bold and fiery red hot sauce that adds the perfect spicy kick to any sandwich o…" at bounding box center [580, 477] width 550 height 73
click at [376, 458] on textarea "Bold and fiery red hot sauce that adds the perfect spicy kick to any sandwich o…" at bounding box center [580, 477] width 550 height 73
type textarea "Bold and fiery red hot sauce that adds the perfect spicy kick to any sandwich o…"
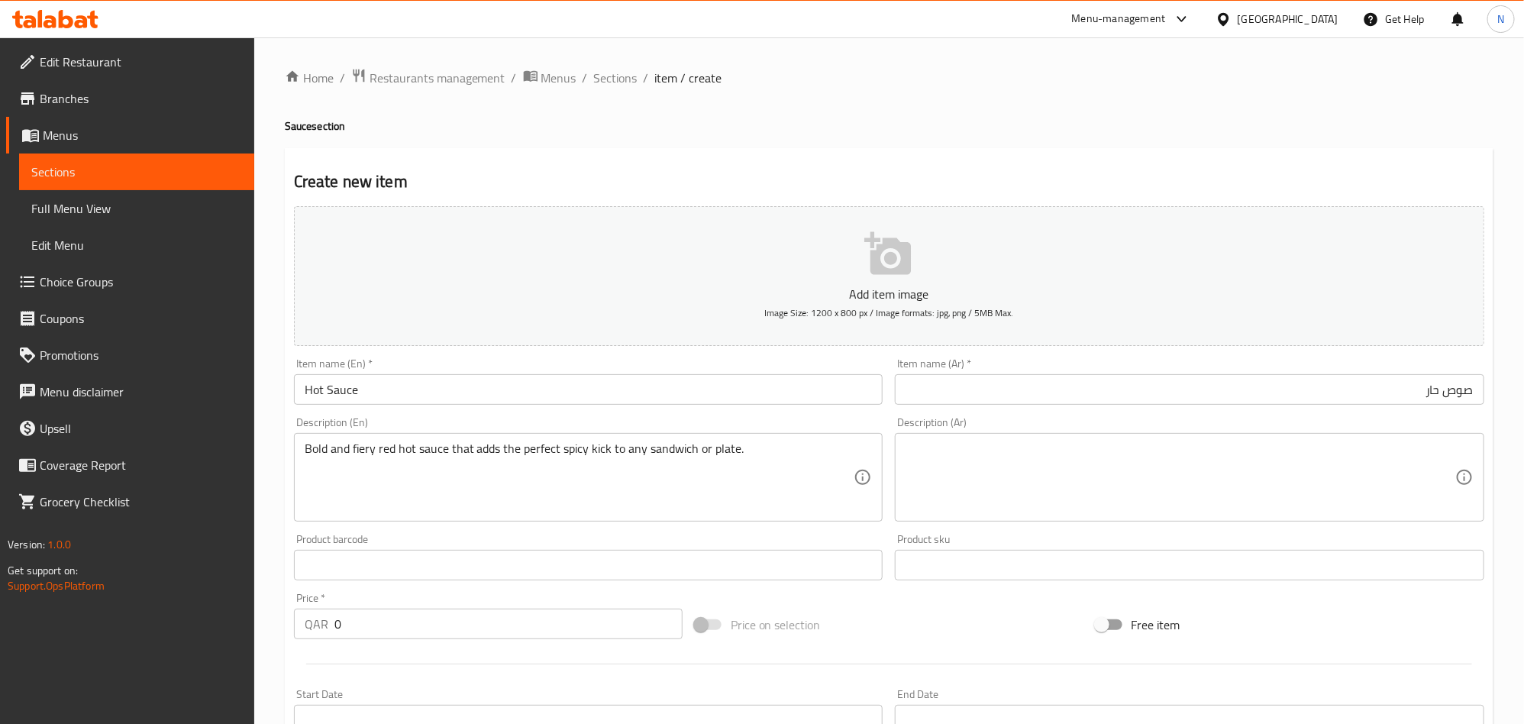
click at [1227, 487] on textarea at bounding box center [1181, 477] width 550 height 73
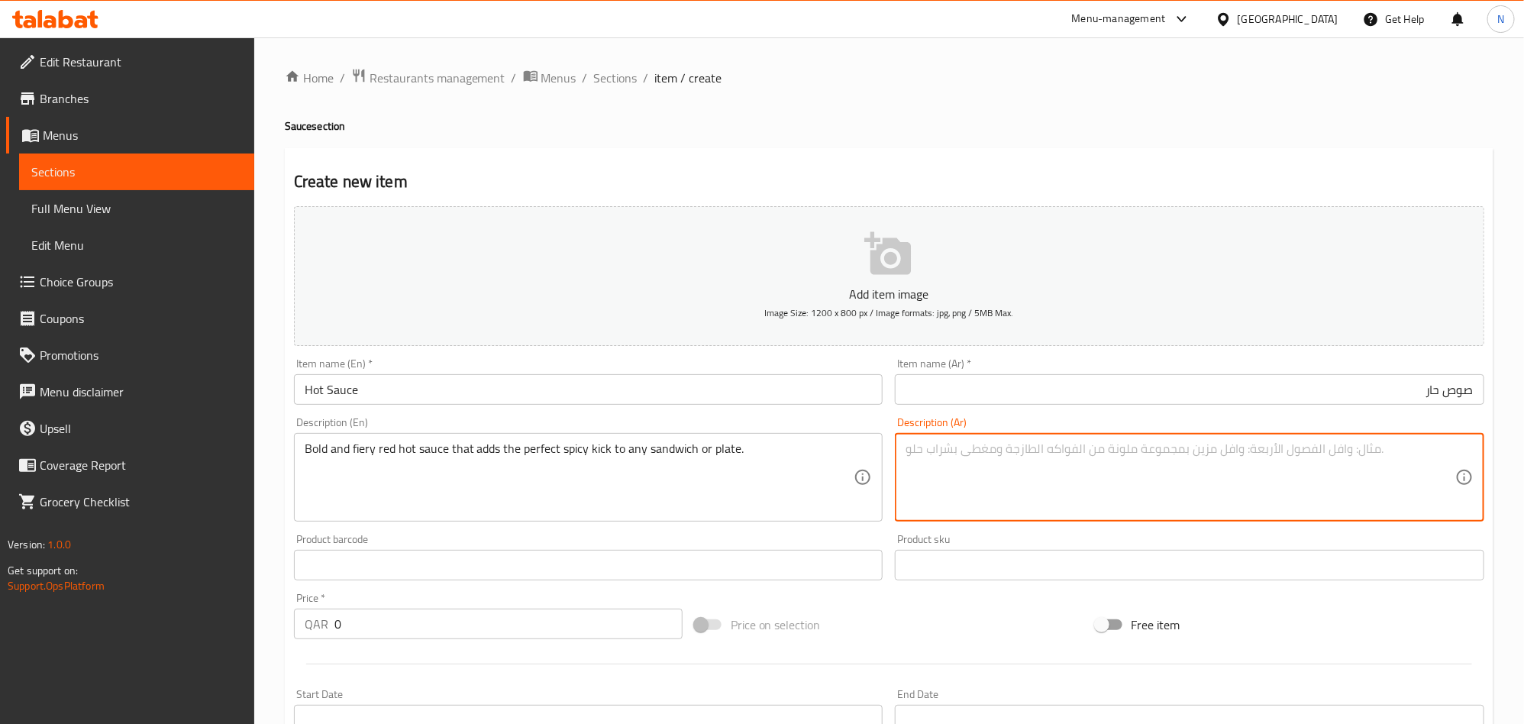
paste textarea "صوص حار أحمر بنكهة نارية يضيف لمسة حارة مثالية لأي ساندويش أو طبق."
type textarea "صوص حار أحمر بنكهة نارية يضيف لمسة حارة مثالية لأي ساندويش أو طبق."
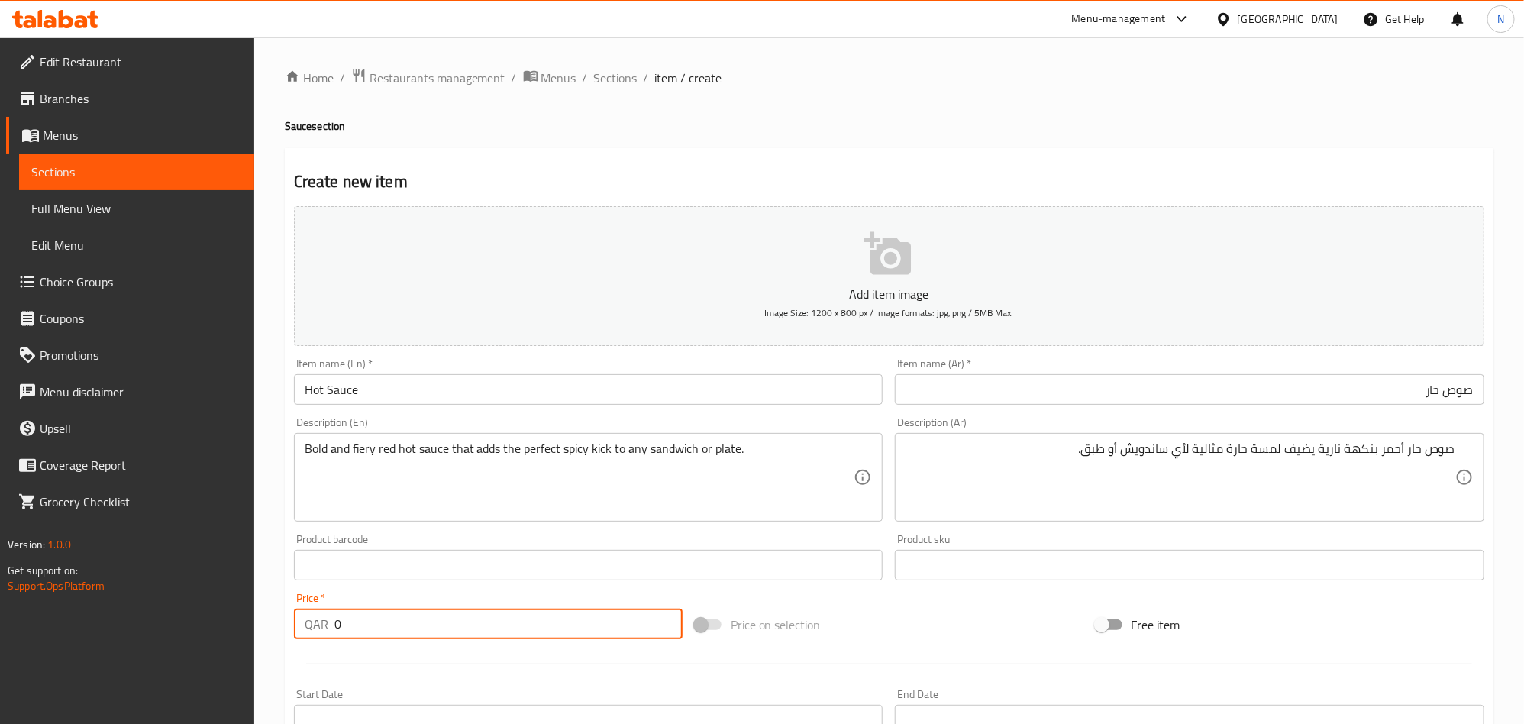
drag, startPoint x: 315, startPoint y: 616, endPoint x: 454, endPoint y: 567, distance: 148.3
click at [266, 605] on div "Home / Restaurants management / Menus / Sections / item / create Sauce section …" at bounding box center [889, 558] width 1270 height 1042
paste input "5"
type input "5"
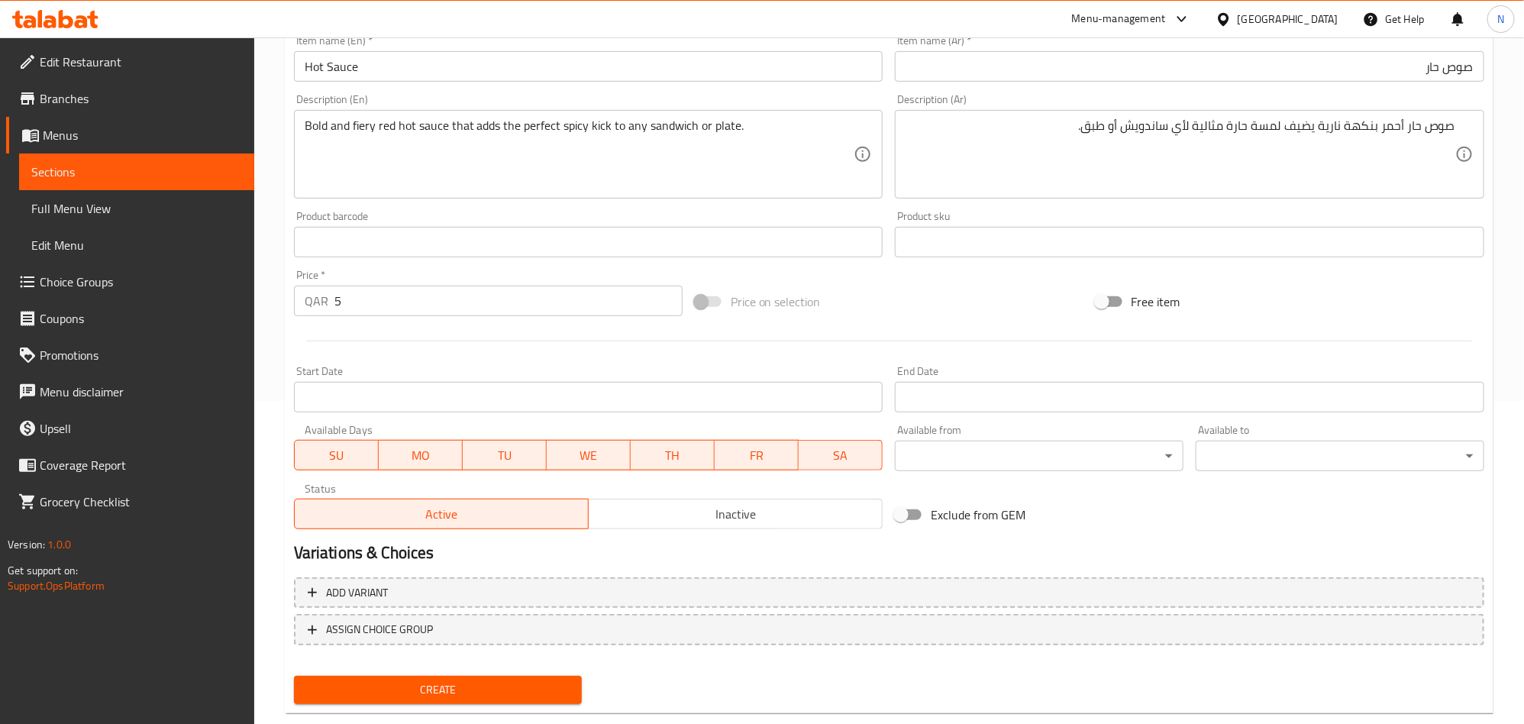
scroll to position [354, 0]
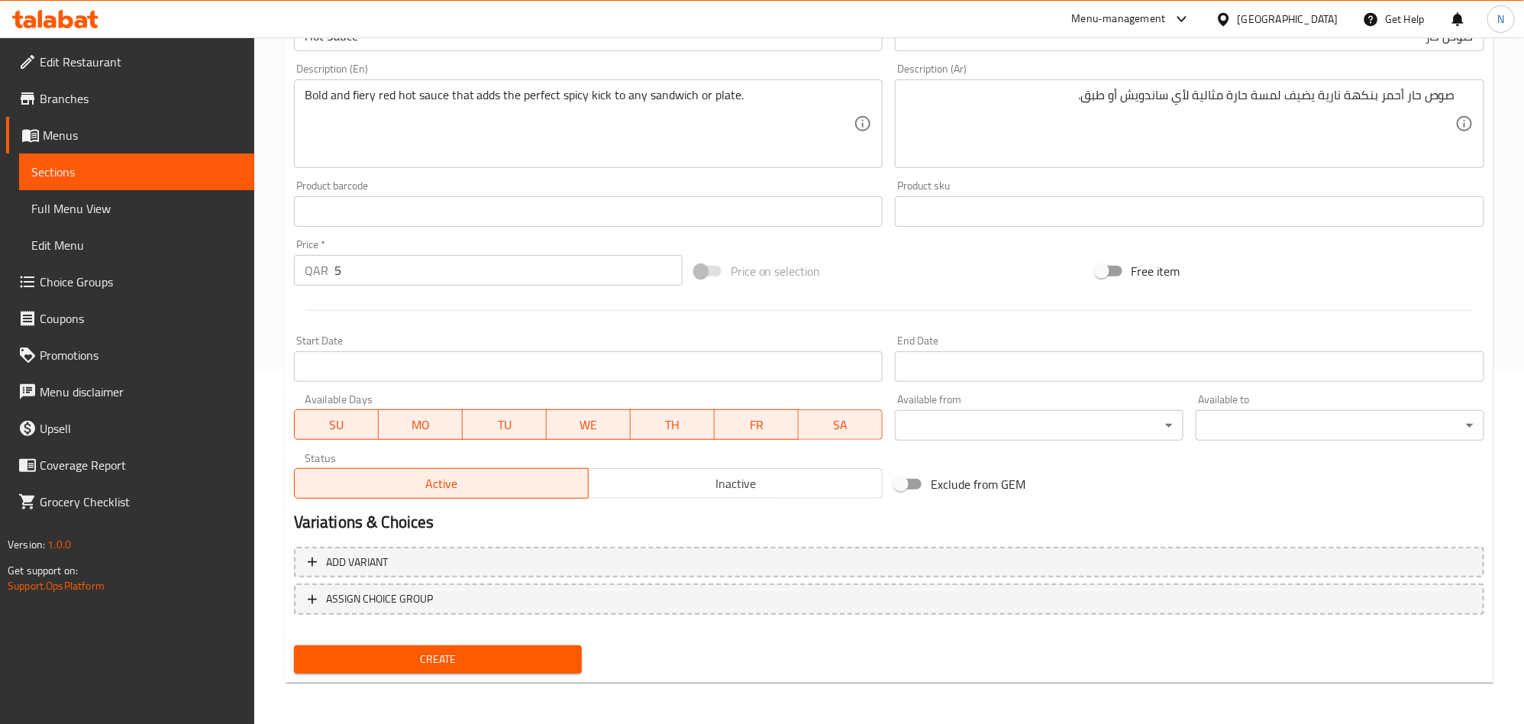
click at [658, 493] on span "Inactive" at bounding box center [736, 484] width 282 height 22
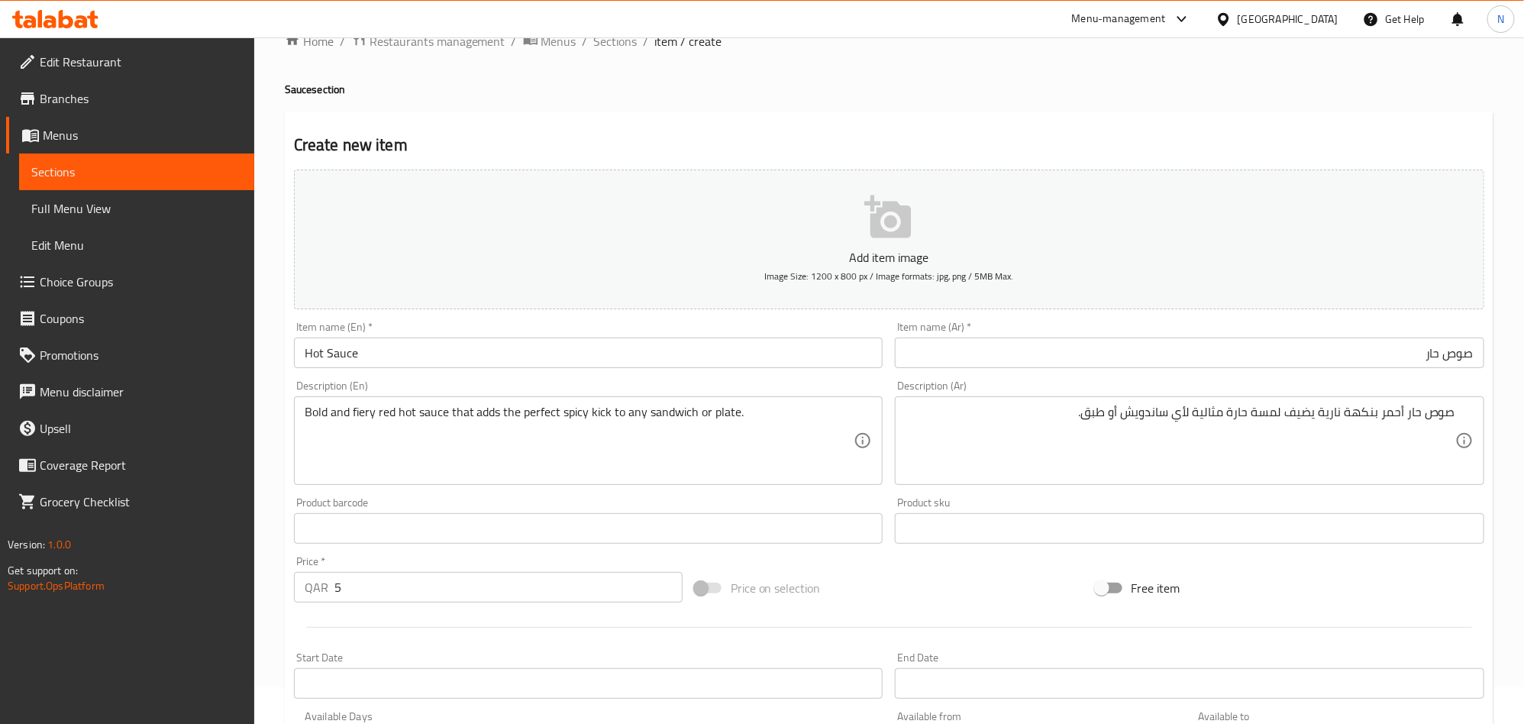
scroll to position [10, 0]
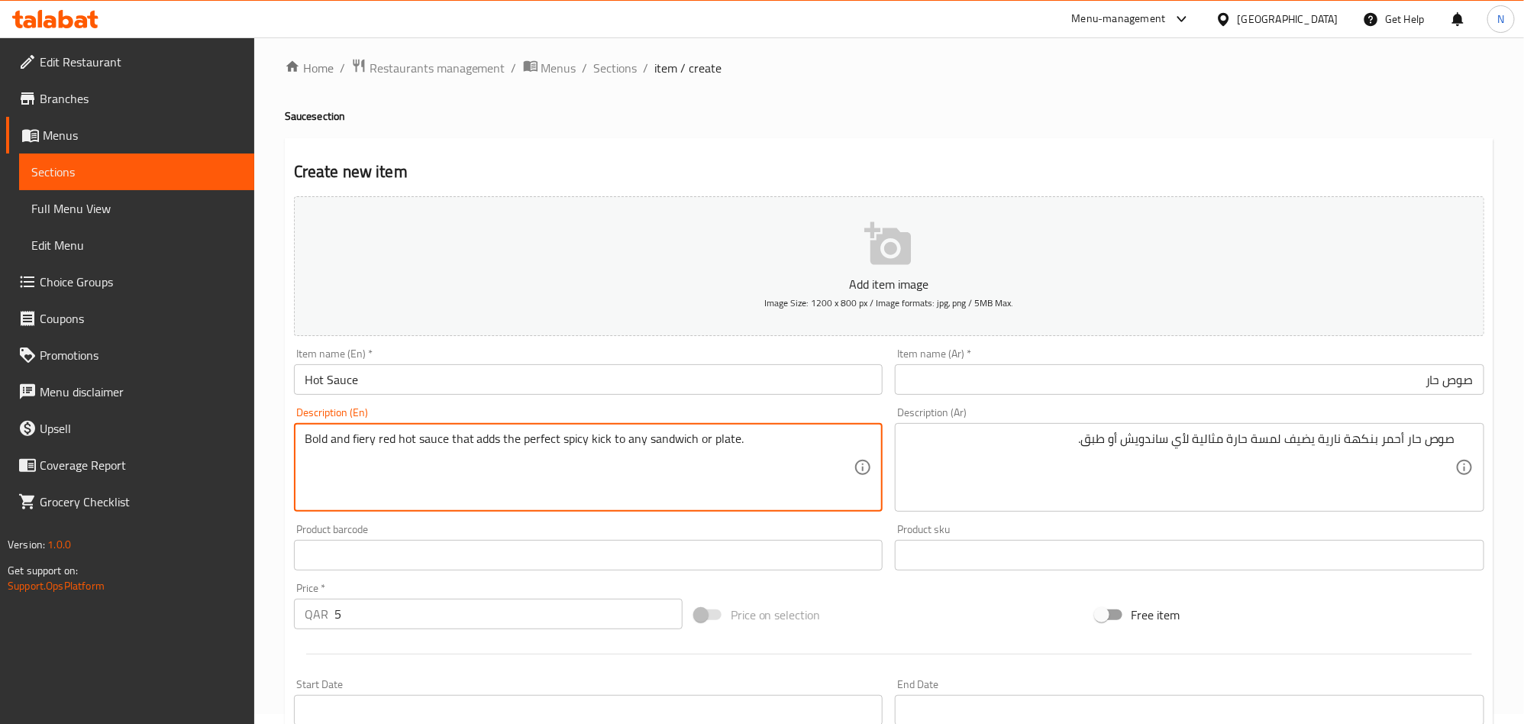
click at [584, 488] on textarea "Bold and fiery red hot sauce that adds the perfect spicy kick to any sandwich o…" at bounding box center [580, 468] width 550 height 73
click at [428, 440] on textarea "Bold and fiery red hot sauce that adds the perfect spicy kick to any sandwich o…" at bounding box center [580, 468] width 550 height 73
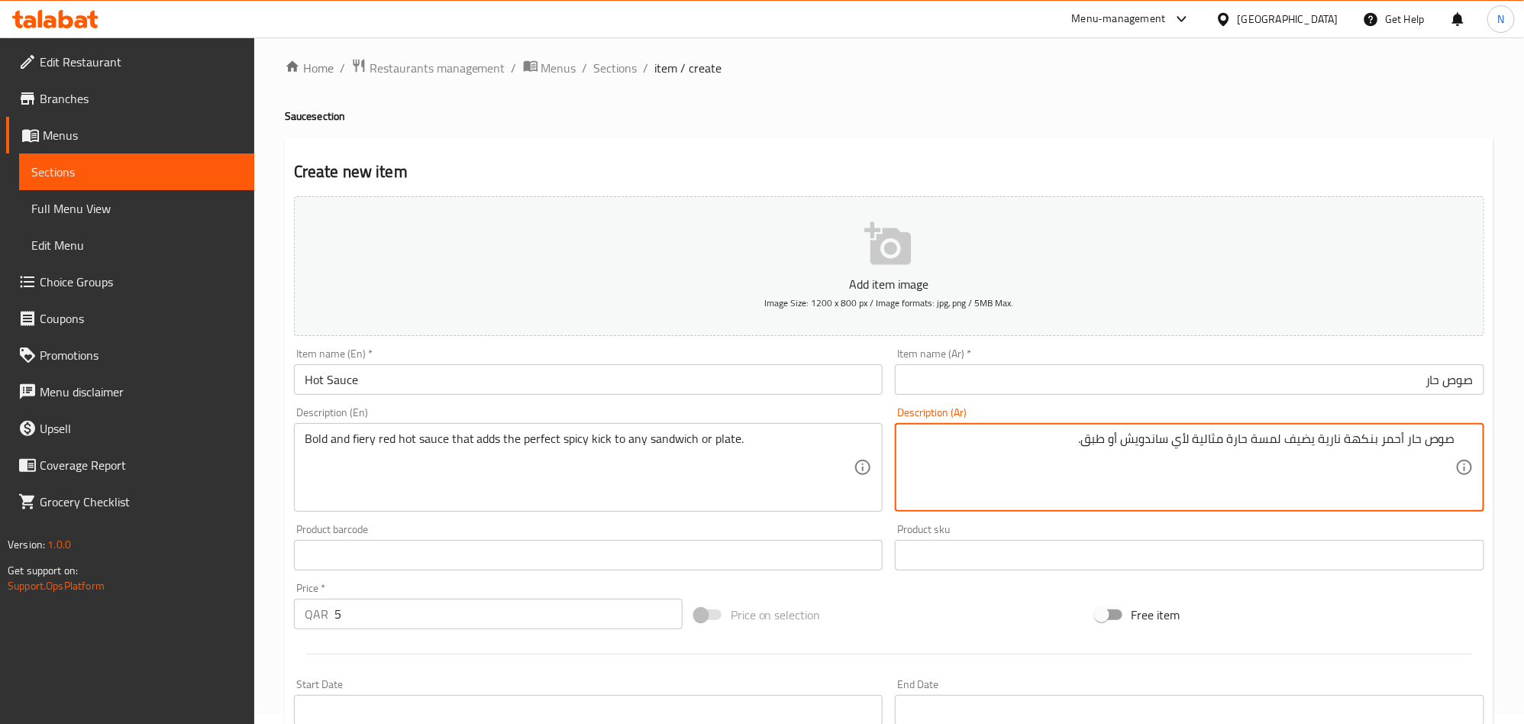
drag, startPoint x: 1191, startPoint y: 445, endPoint x: 1062, endPoint y: 447, distance: 129.8
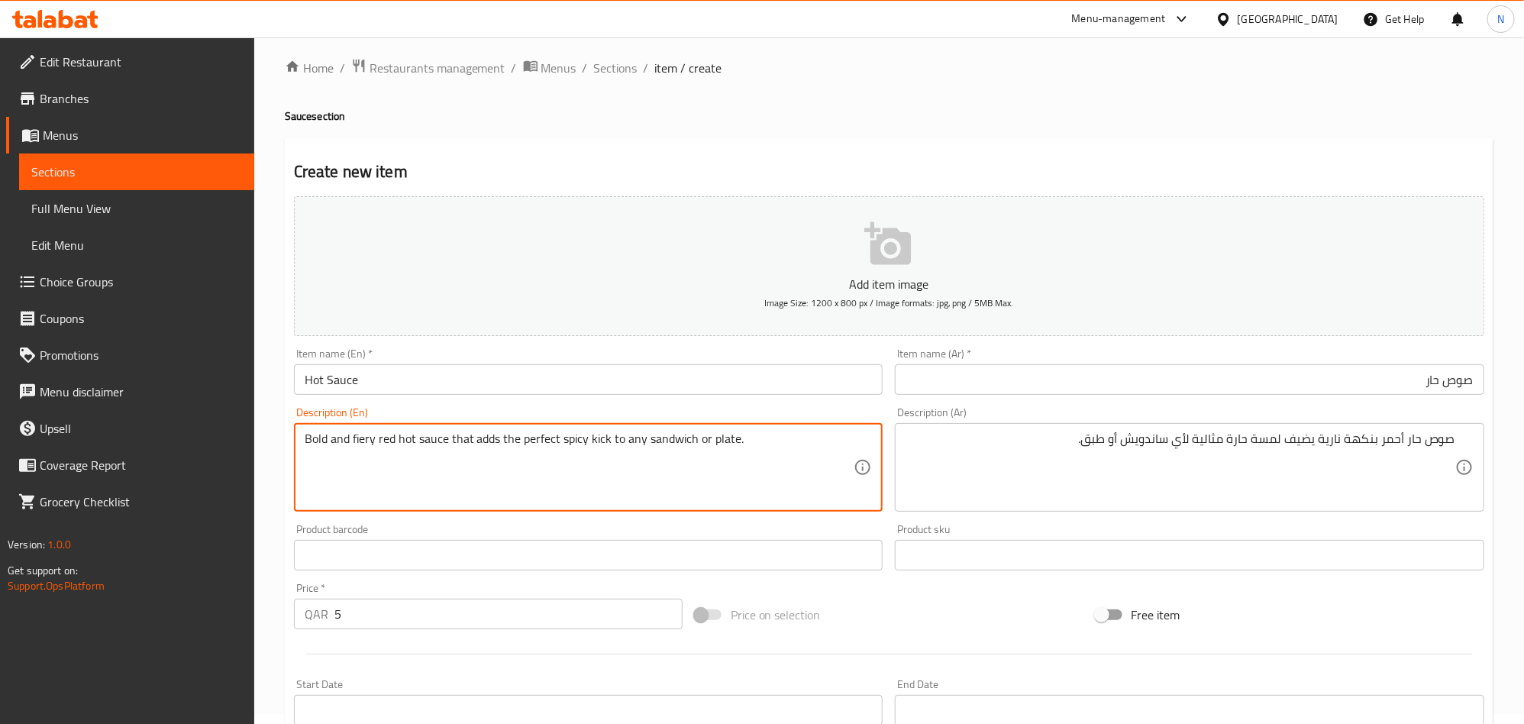
click at [427, 438] on textarea "Bold and fiery red hot sauce that adds the perfect spicy kick to any sandwich o…" at bounding box center [580, 468] width 550 height 73
click at [396, 434] on textarea "Bold and fiery red hot sauce that adds the perfect spicy kick to any sandwich o…" at bounding box center [580, 468] width 550 height 73
click at [381, 435] on textarea "Bold and fiery red hot sauce that adds the perfect spicy kick to any sandwich o…" at bounding box center [580, 468] width 550 height 73
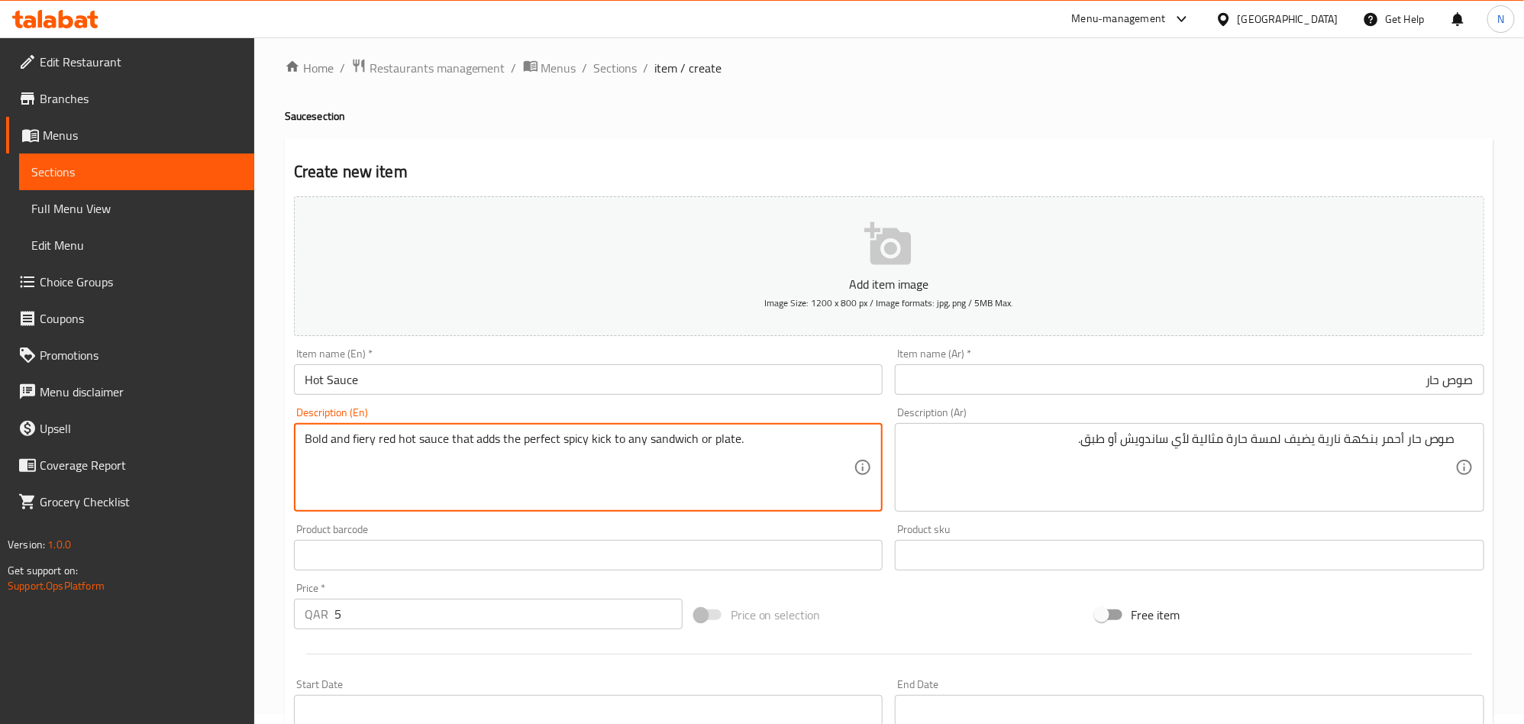
click at [358, 438] on textarea "Bold and fiery red hot sauce that adds the perfect spicy kick to any sandwich o…" at bounding box center [580, 468] width 550 height 73
click at [357, 438] on textarea "Bold and fiery red hot sauce that adds the perfect spicy kick to any sandwich o…" at bounding box center [580, 468] width 550 height 73
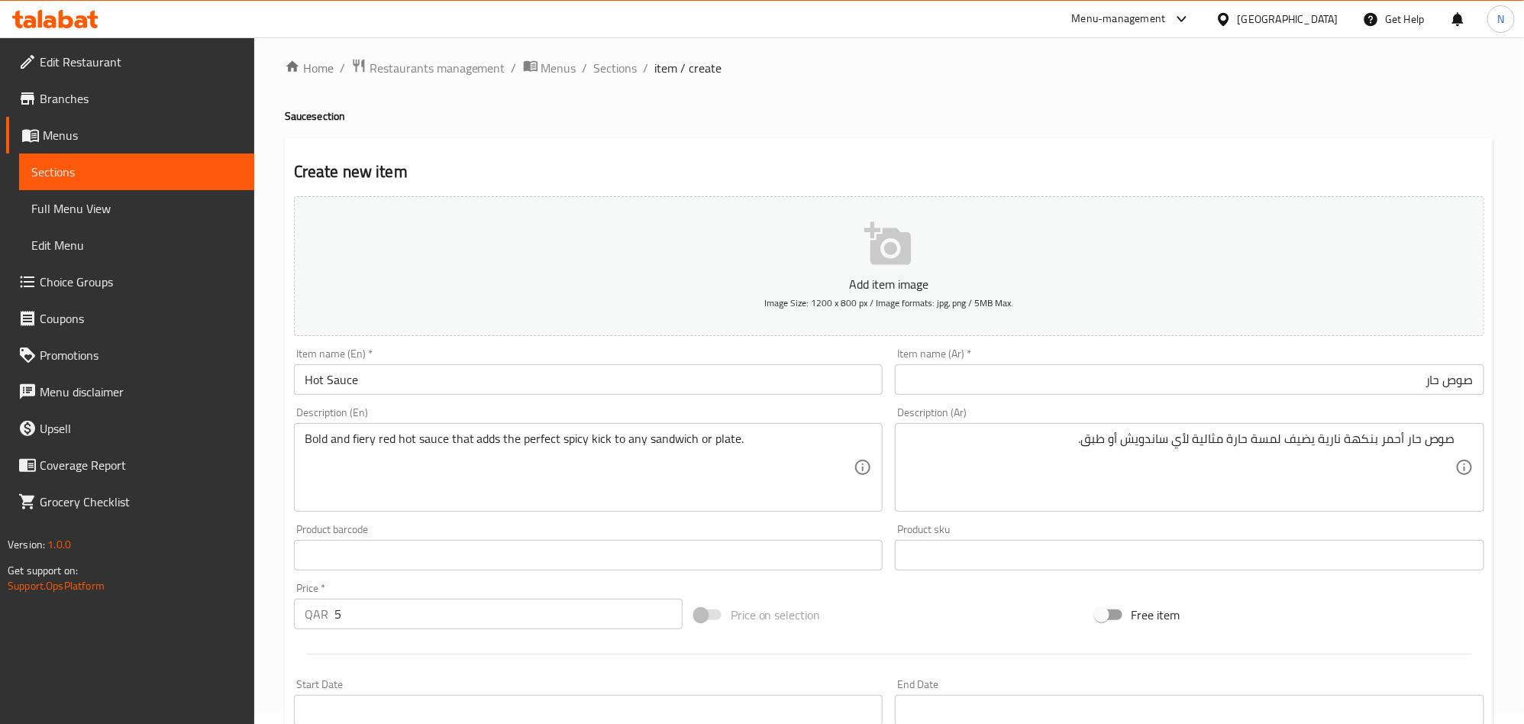
click at [1258, 475] on textarea "صوص حار أحمر بنكهة نارية يضيف لمسة حارة مثالية لأي ساندويش أو طبق." at bounding box center [1181, 468] width 550 height 73
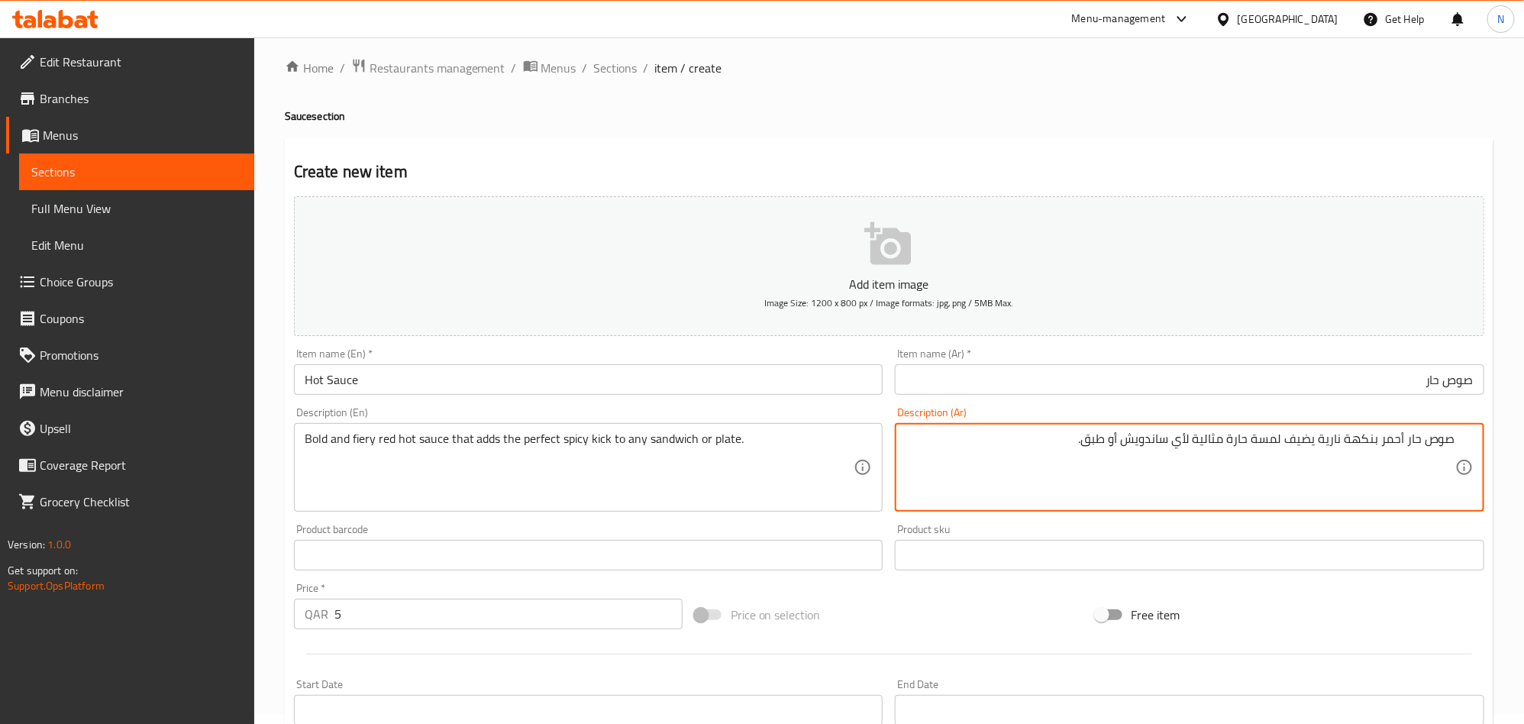
click at [1258, 475] on textarea "صوص حار أحمر بنكهة نارية يضيف لمسة حارة مثالية لأي ساندويش أو طبق." at bounding box center [1181, 468] width 550 height 73
click at [1299, 448] on textarea "صوص حار أحمر بنكهة نارية يضيف لمسة حارة مثالية لأي ساندويش أو طبق." at bounding box center [1181, 468] width 550 height 73
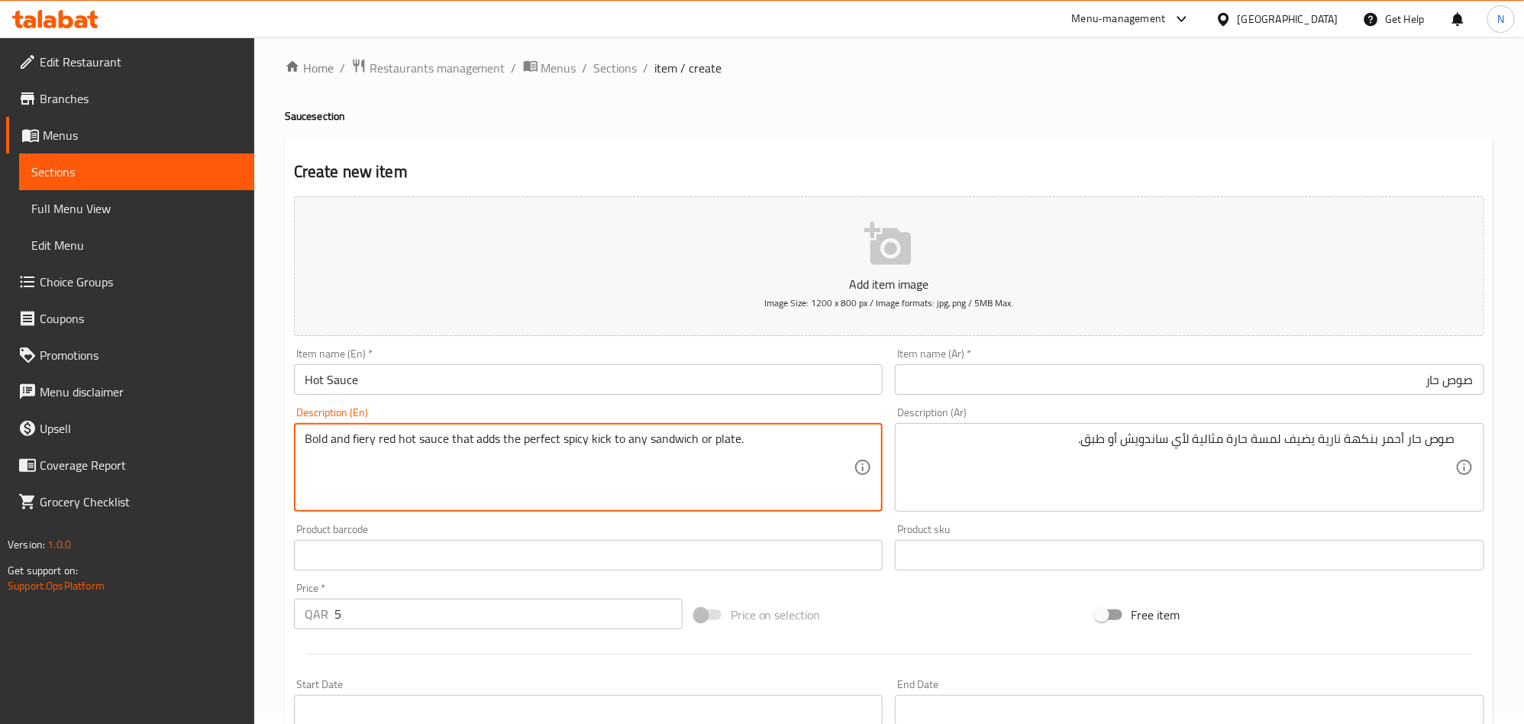
paste textarea "flavor"
type textarea "Bold and fiery flavor red hot sauce that adds the perfect spicy kick to any san…"
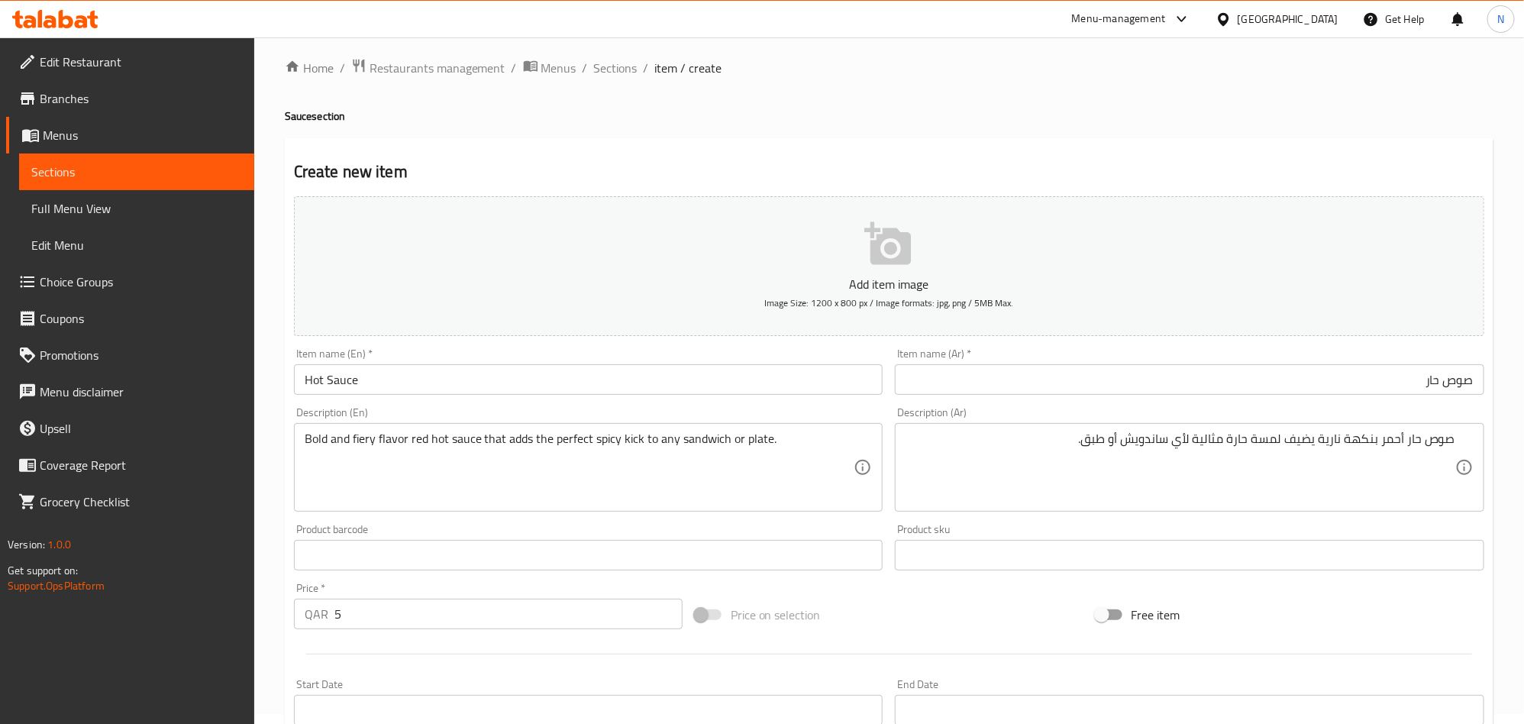
click at [497, 428] on div "Bold and fiery flavor red hot sauce that adds the perfect spicy kick to any san…" at bounding box center [589, 467] width 590 height 89
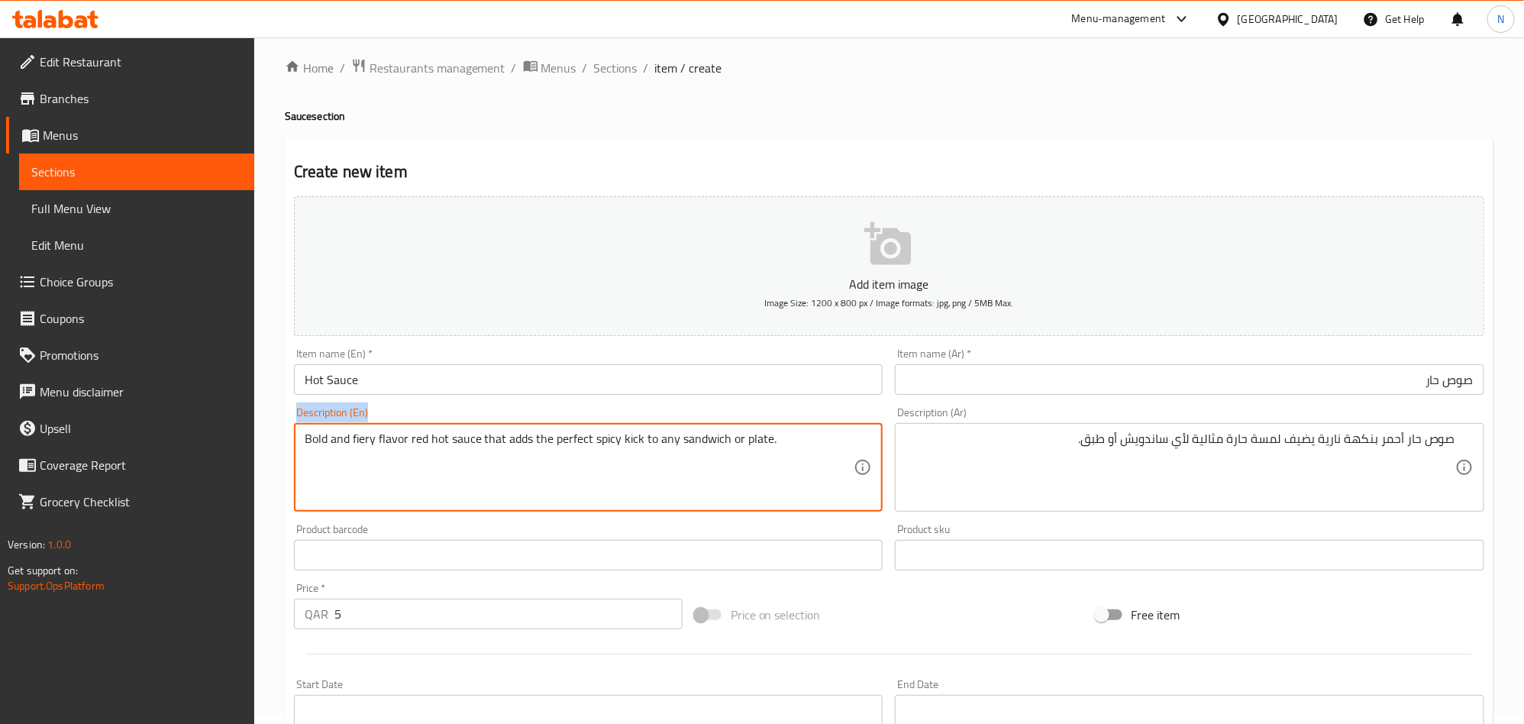
click at [497, 428] on div "Bold and fiery flavor red hot sauce that adds the perfect spicy kick to any san…" at bounding box center [589, 467] width 590 height 89
click at [483, 443] on textarea "Bold and fiery flavor red hot sauce that adds the perfect spicy kick to any san…" at bounding box center [580, 468] width 550 height 73
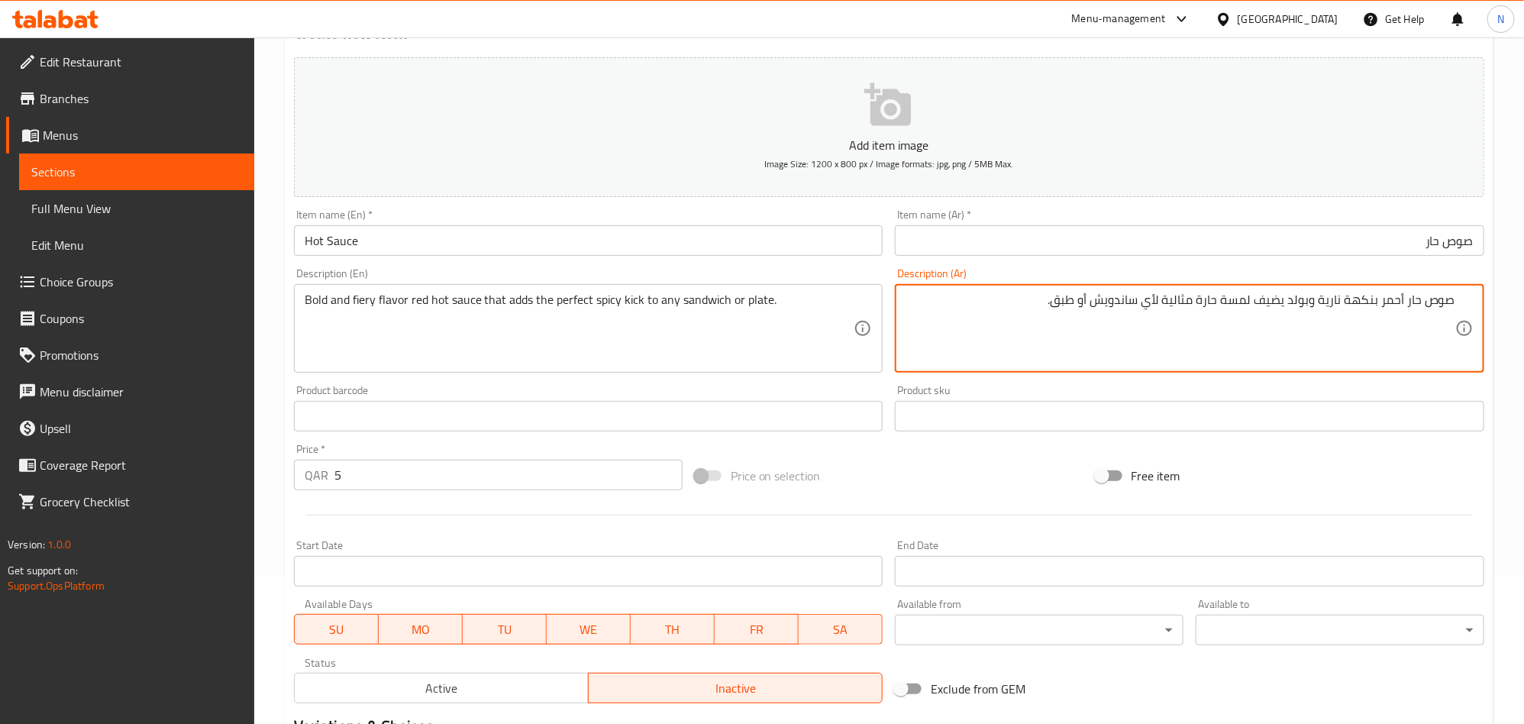
scroll to position [354, 0]
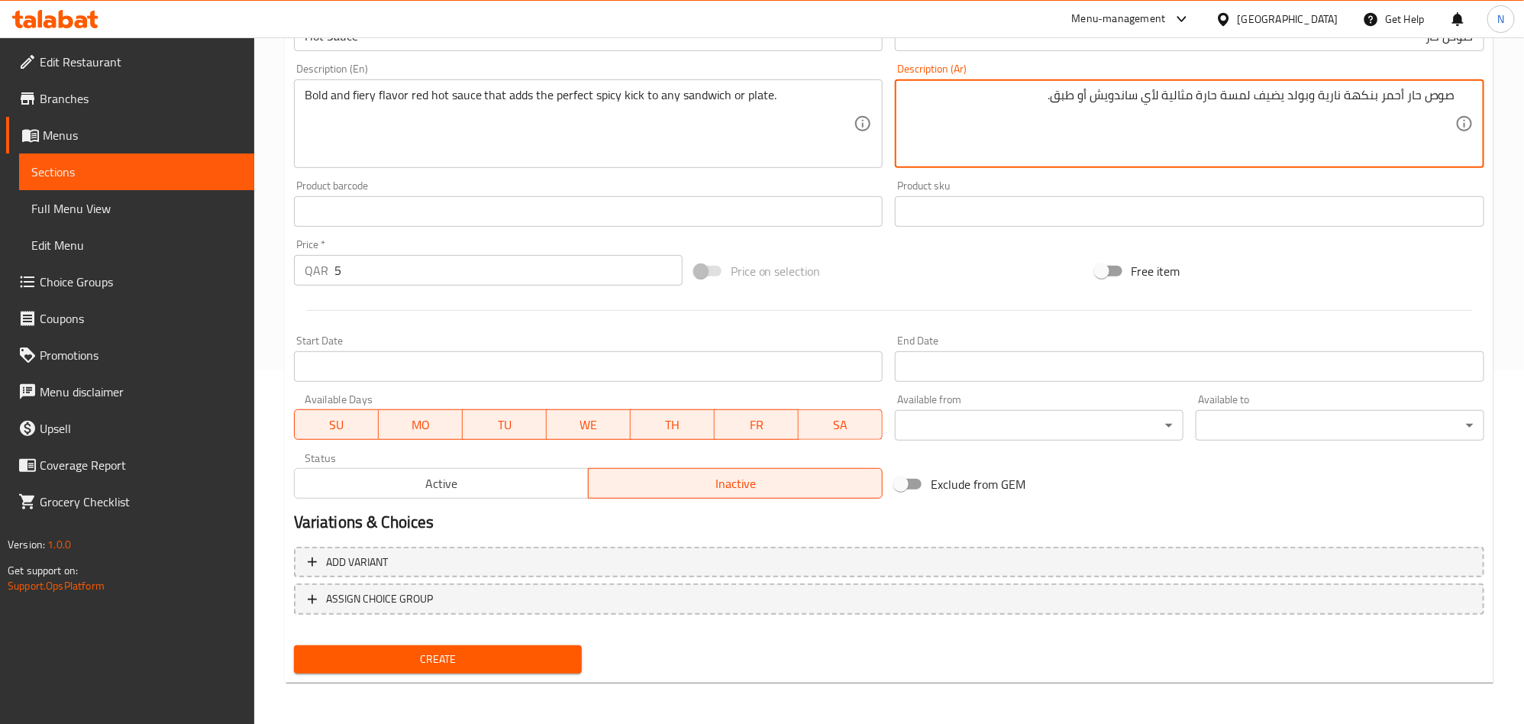
type textarea "صوص حار أحمر بنكهة نارية وبولد يضيف لمسة حارة مثالية لأي ساندويش أو طبق."
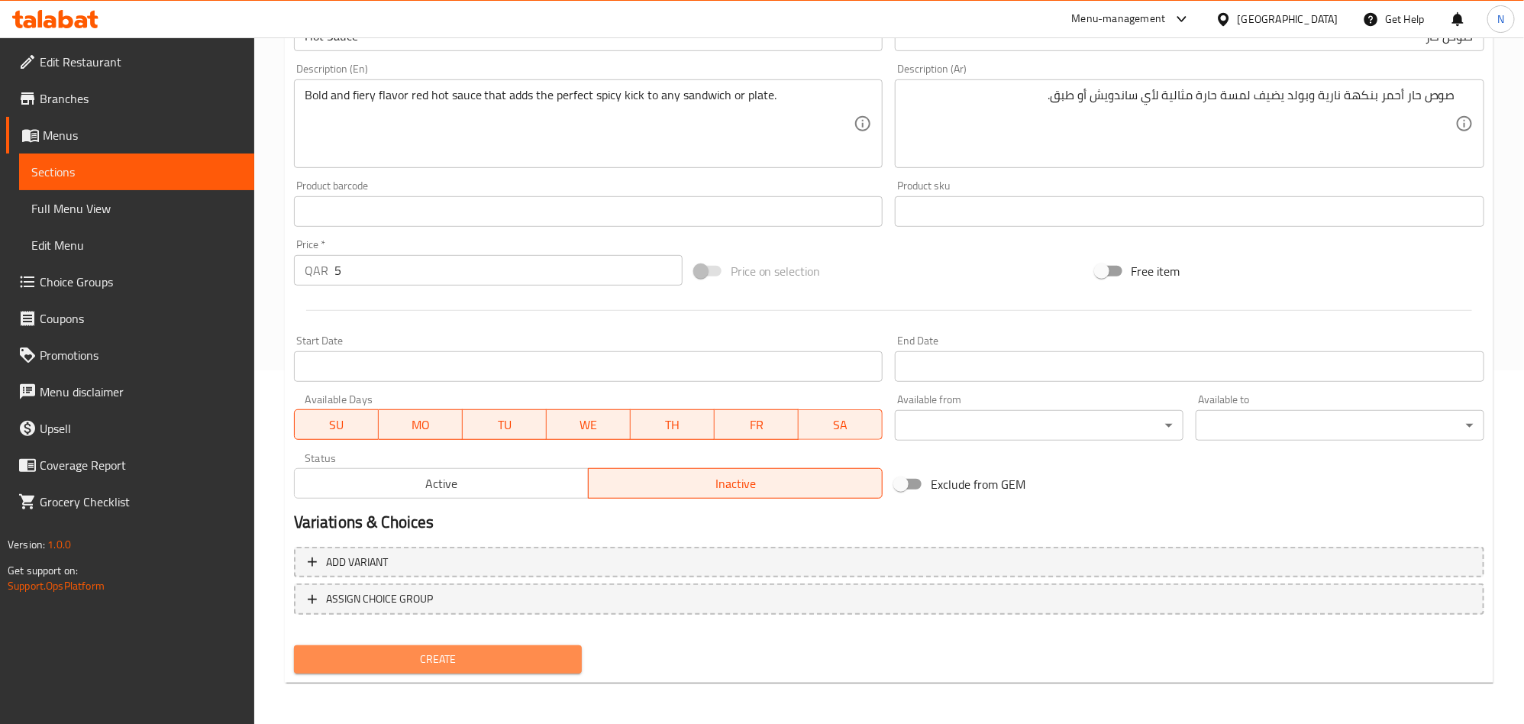
click at [491, 651] on span "Create" at bounding box center [438, 659] width 264 height 19
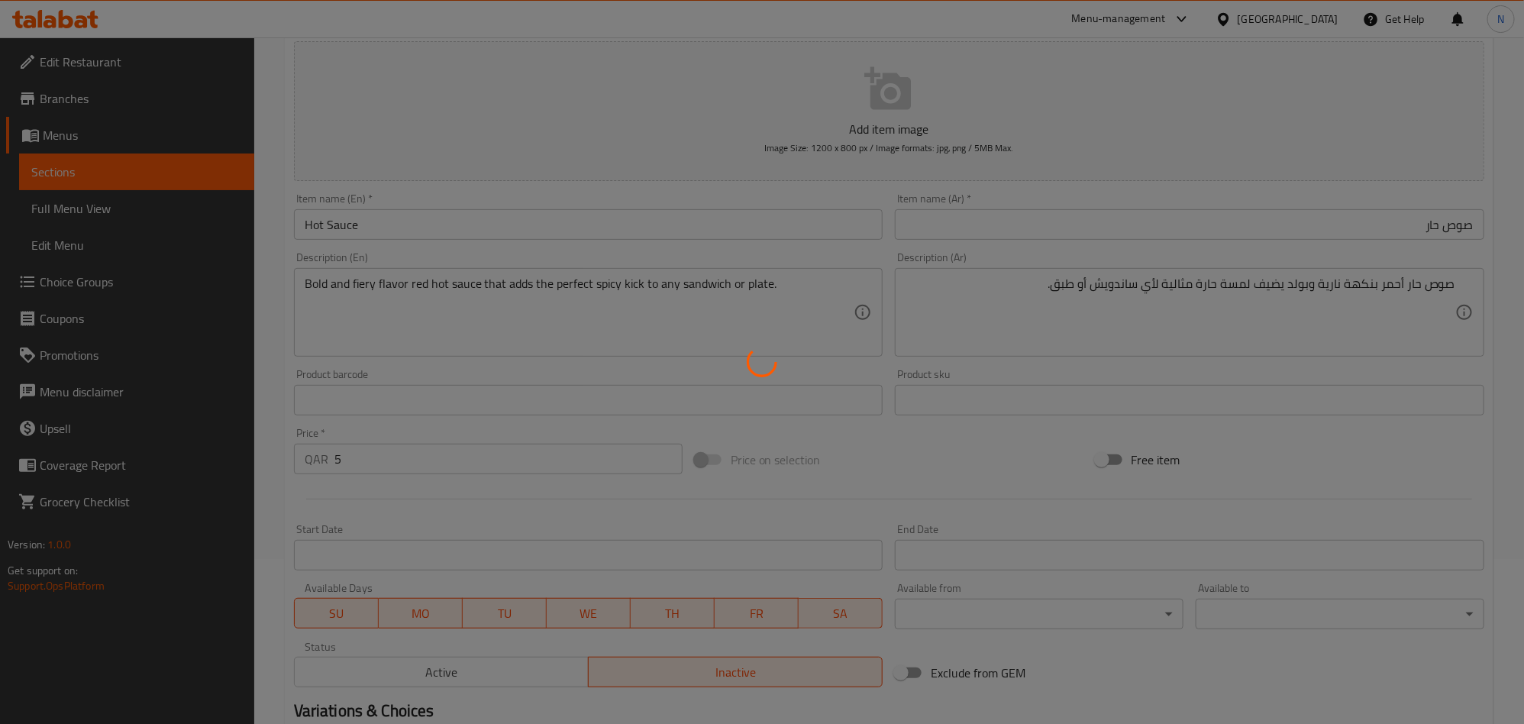
scroll to position [10, 0]
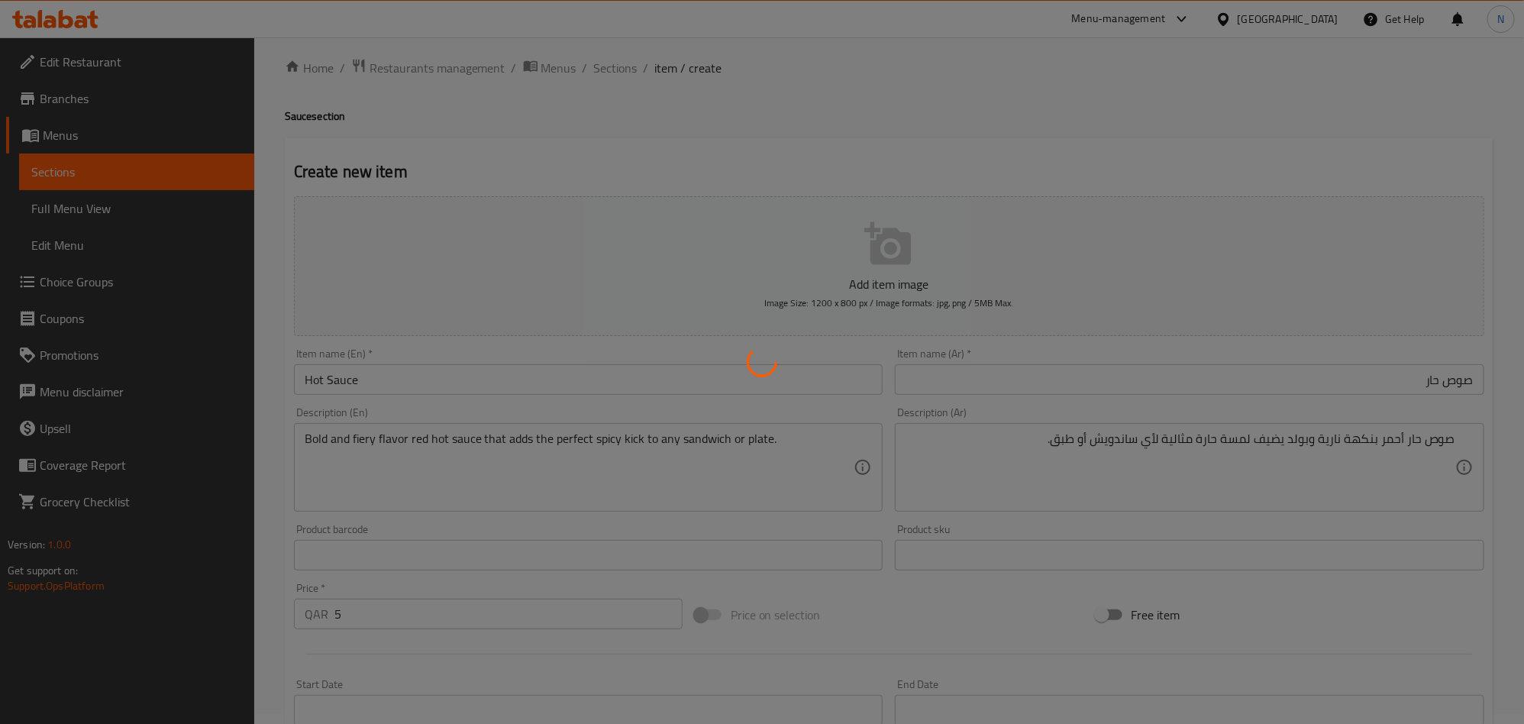
type input "0"
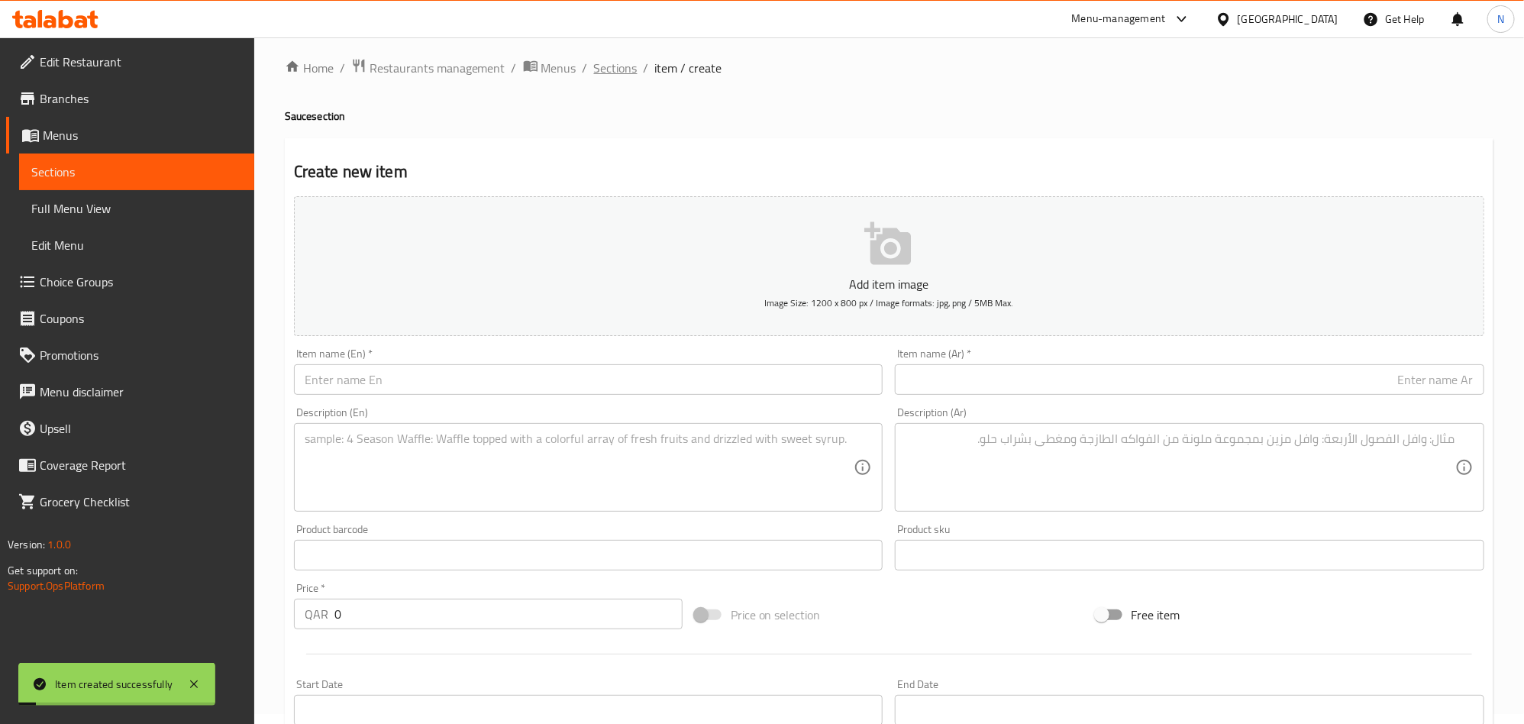
click at [612, 62] on span "Sections" at bounding box center [616, 68] width 44 height 18
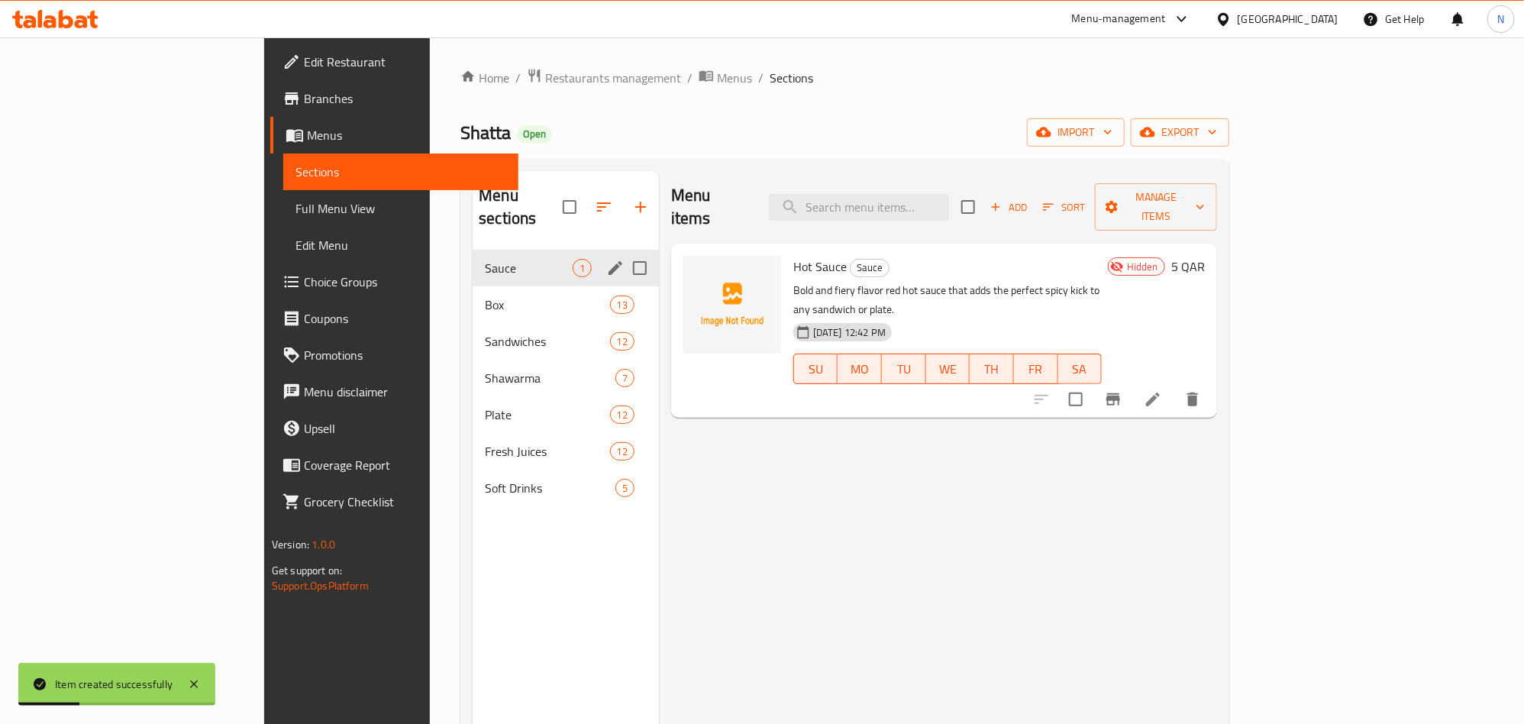
click at [496, 259] on span "Sauce" at bounding box center [529, 268] width 88 height 18
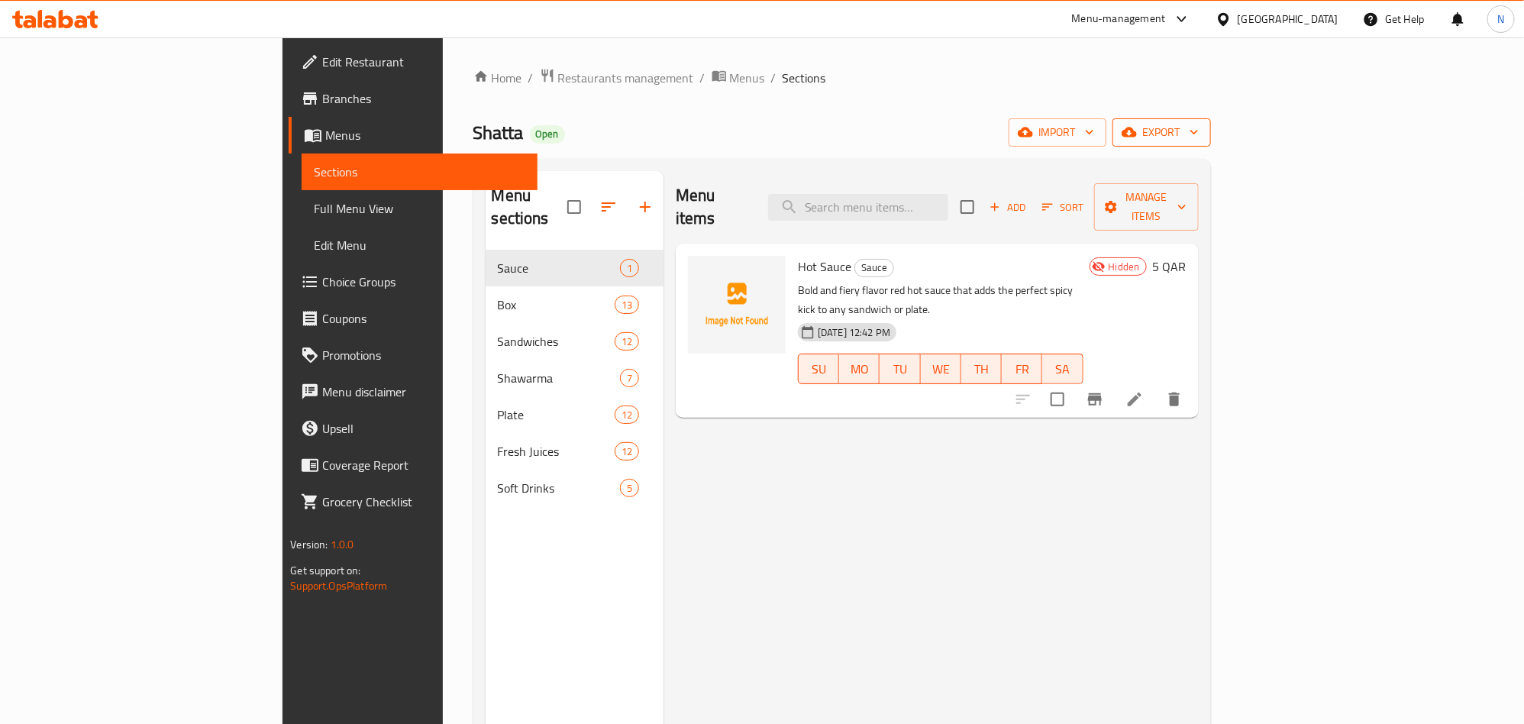
click at [1202, 128] on icon "button" at bounding box center [1194, 131] width 15 height 15
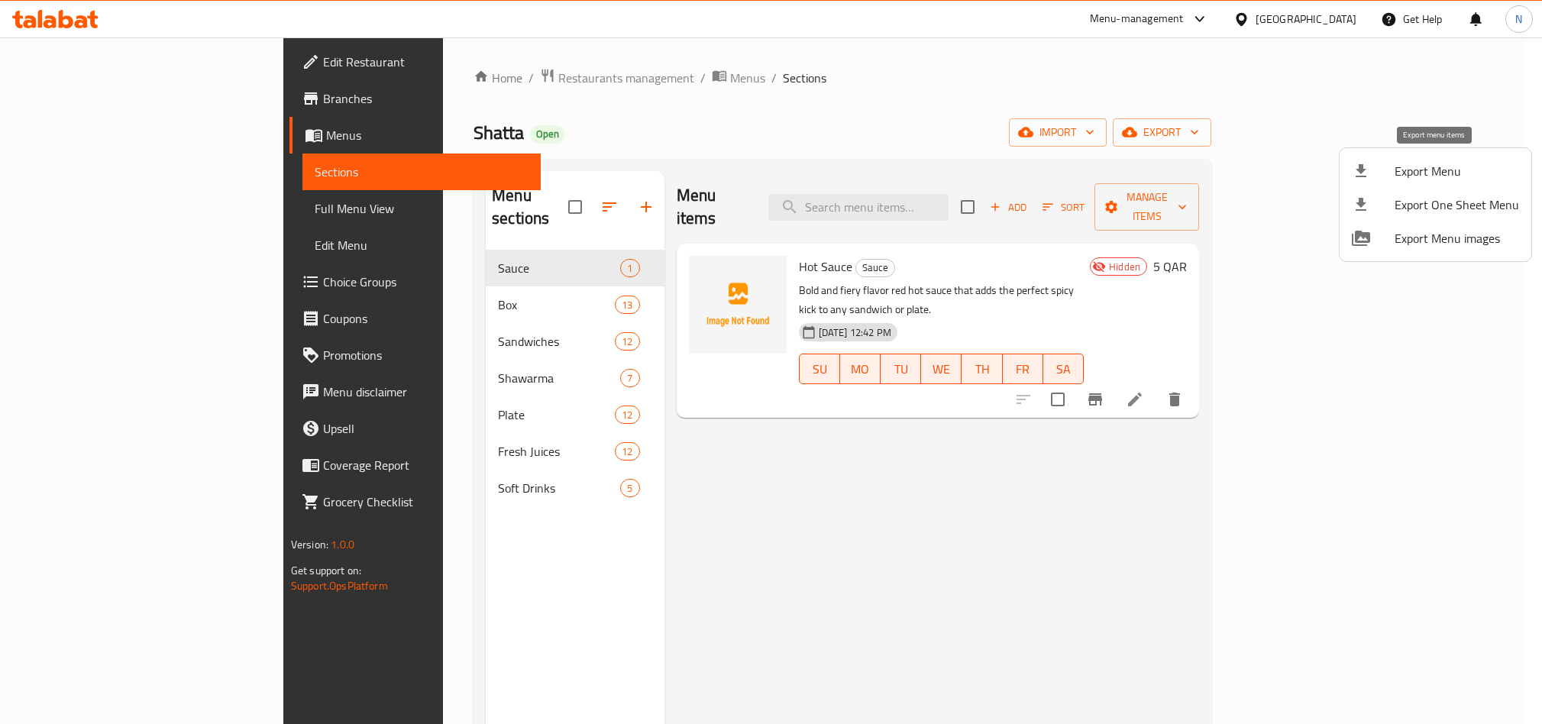
click at [1426, 162] on span "Export Menu" at bounding box center [1457, 171] width 124 height 18
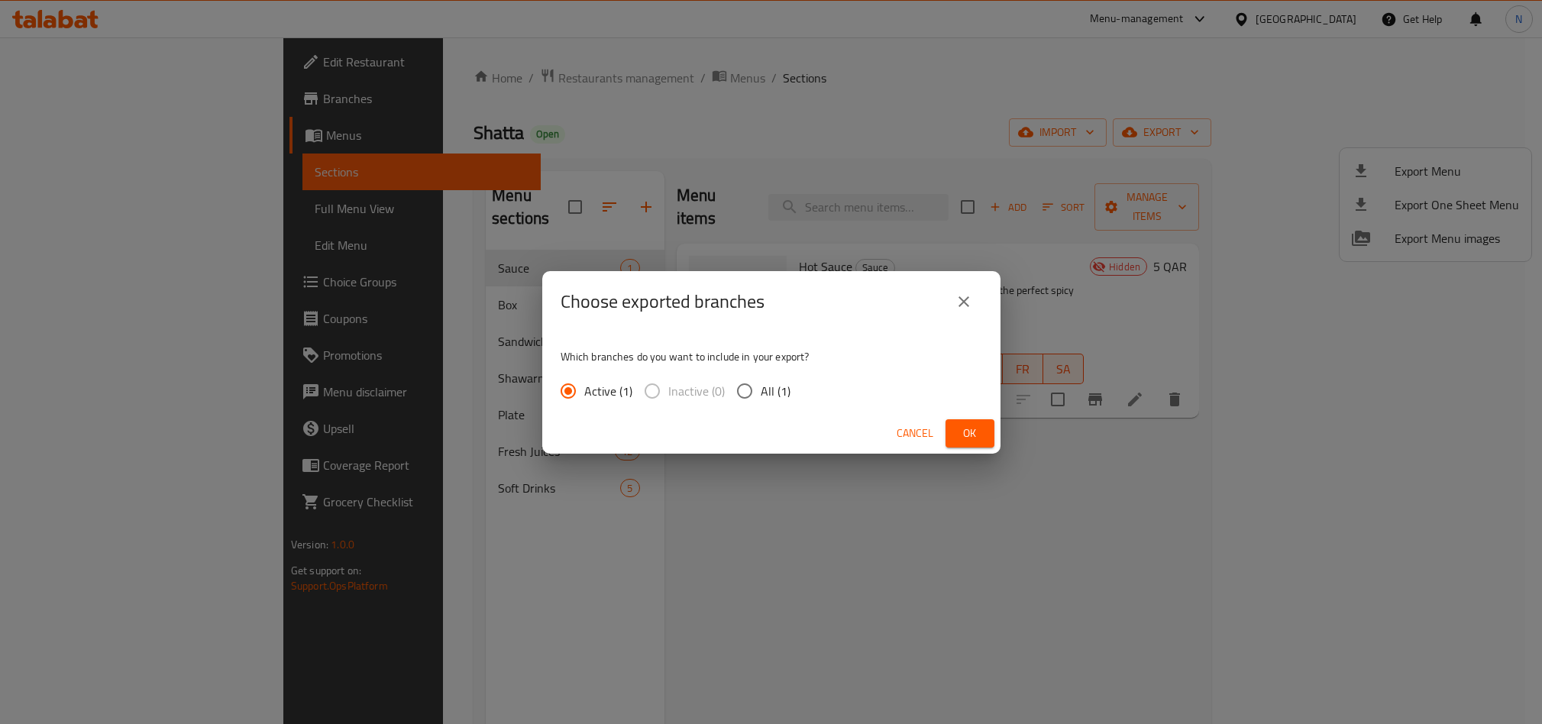
click at [754, 388] on input "All (1)" at bounding box center [745, 391] width 32 height 32
radio input "true"
click at [960, 427] on span "Ok" at bounding box center [970, 433] width 24 height 19
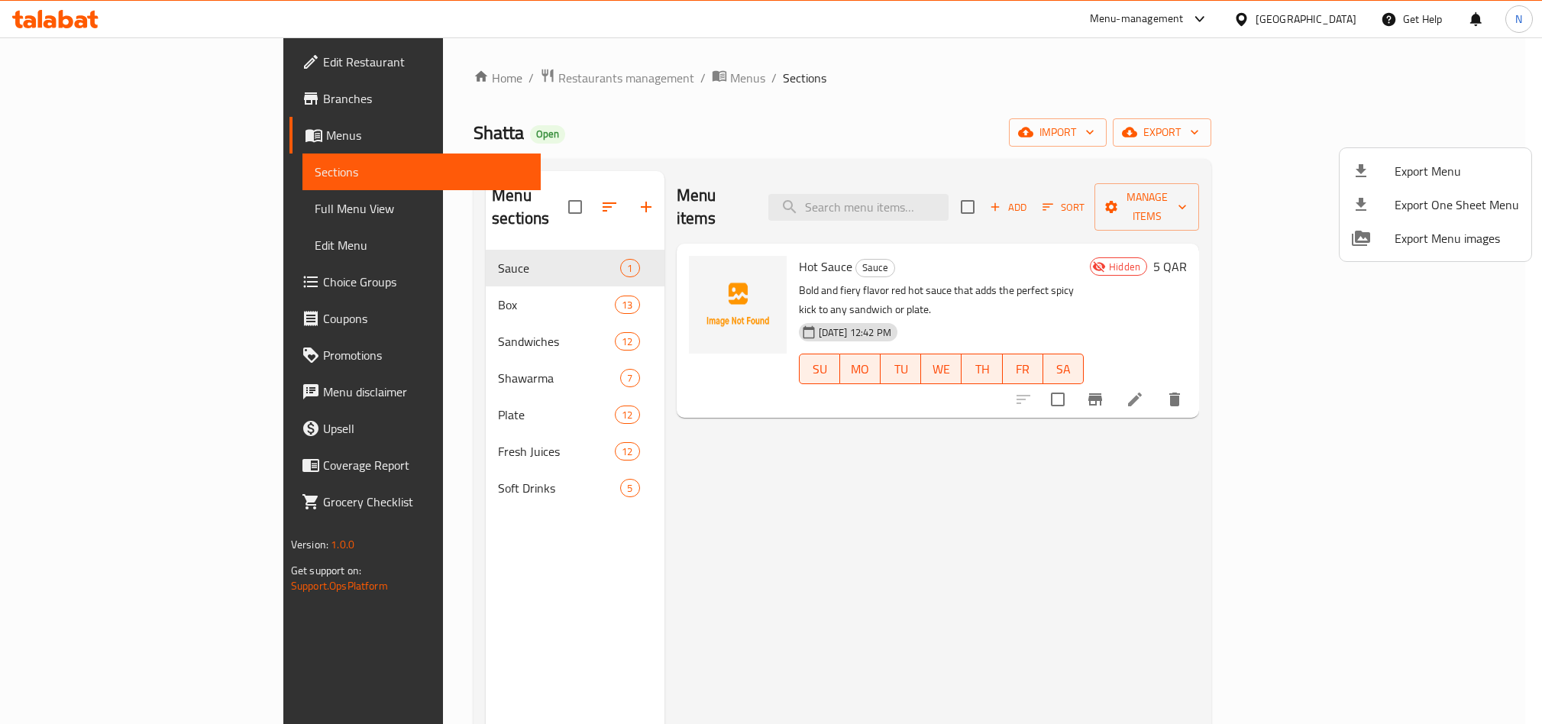
click at [897, 271] on div at bounding box center [771, 362] width 1542 height 724
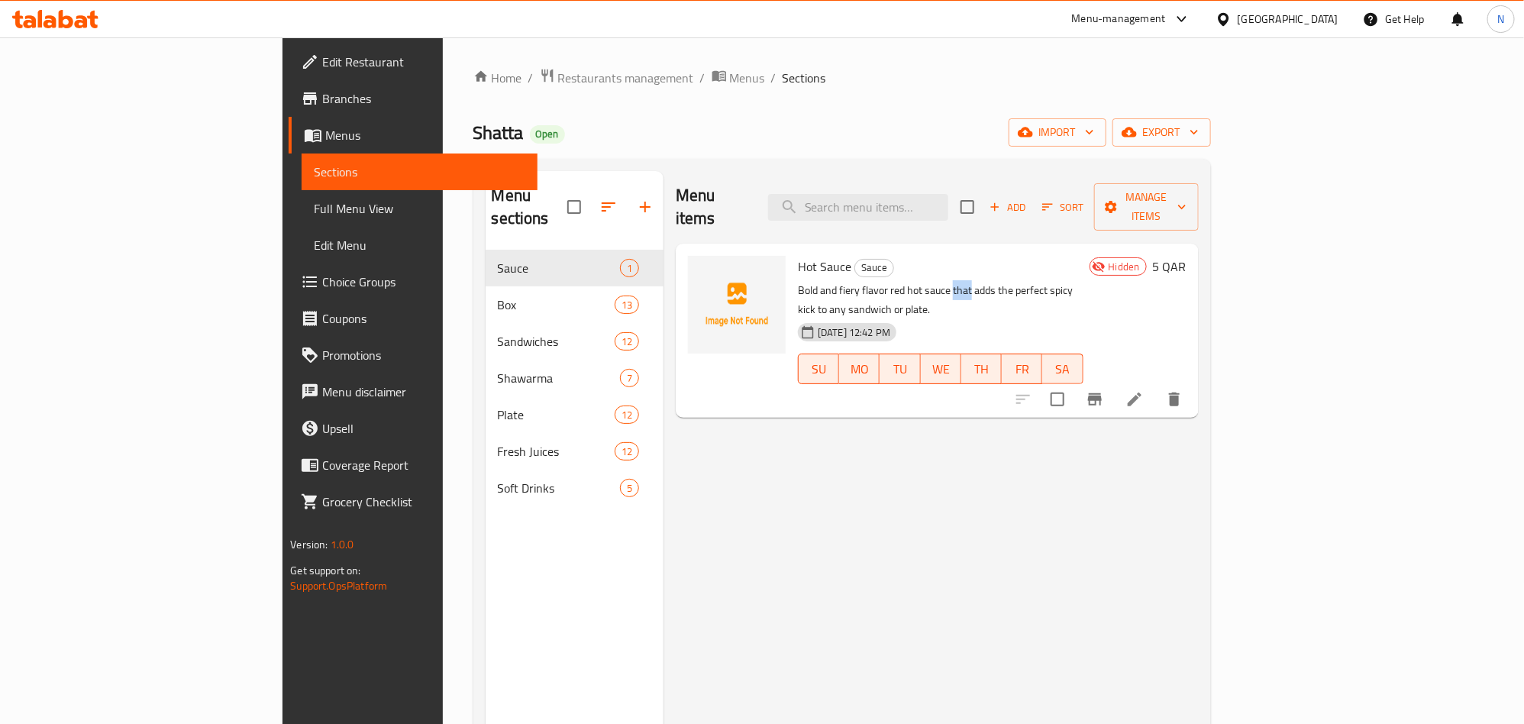
click at [897, 281] on p "Bold and fiery flavor red hot sauce that adds the perfect spicy kick to any san…" at bounding box center [941, 300] width 286 height 38
